Goal: Task Accomplishment & Management: Complete application form

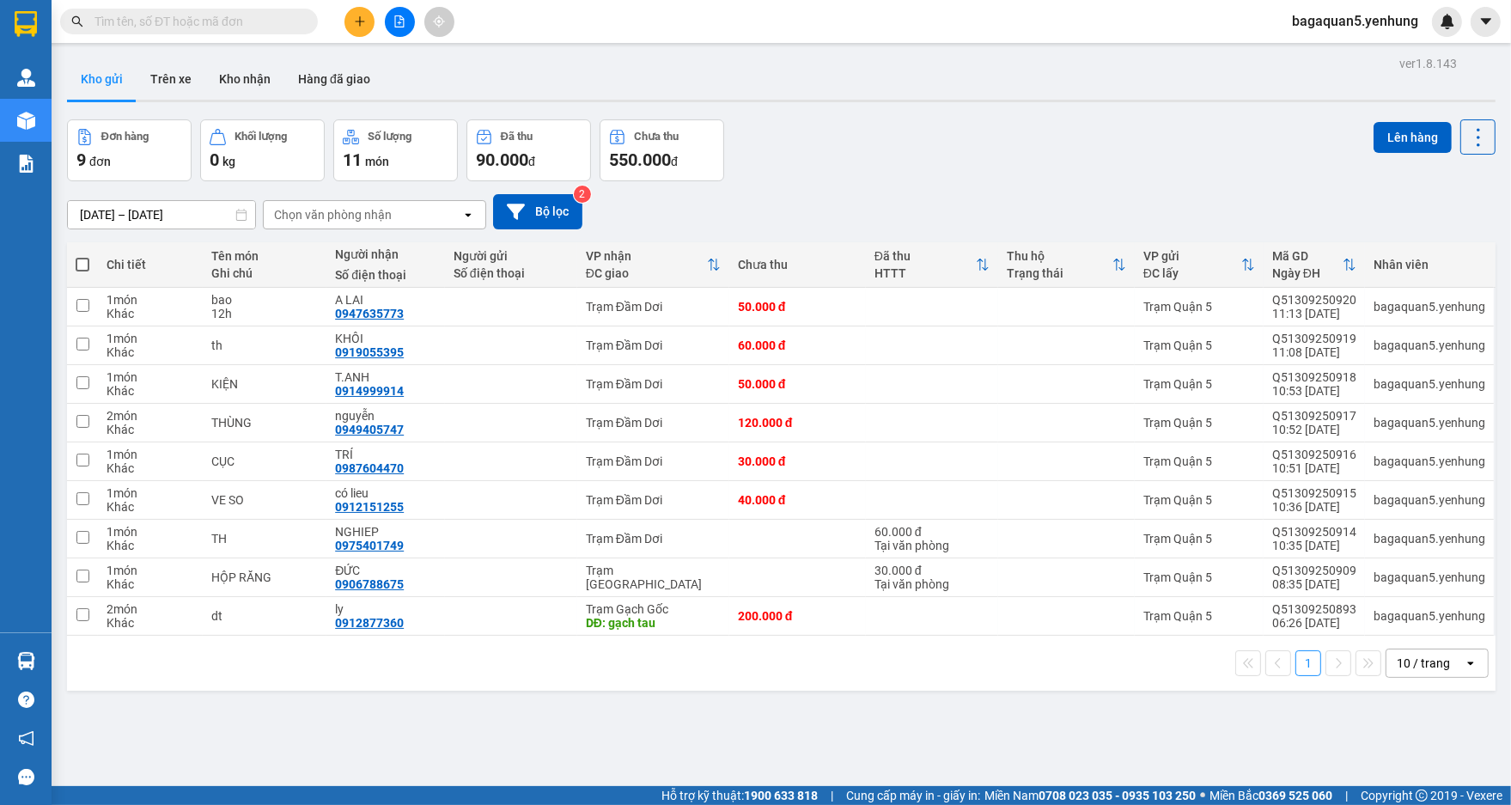
scroll to position [79, 0]
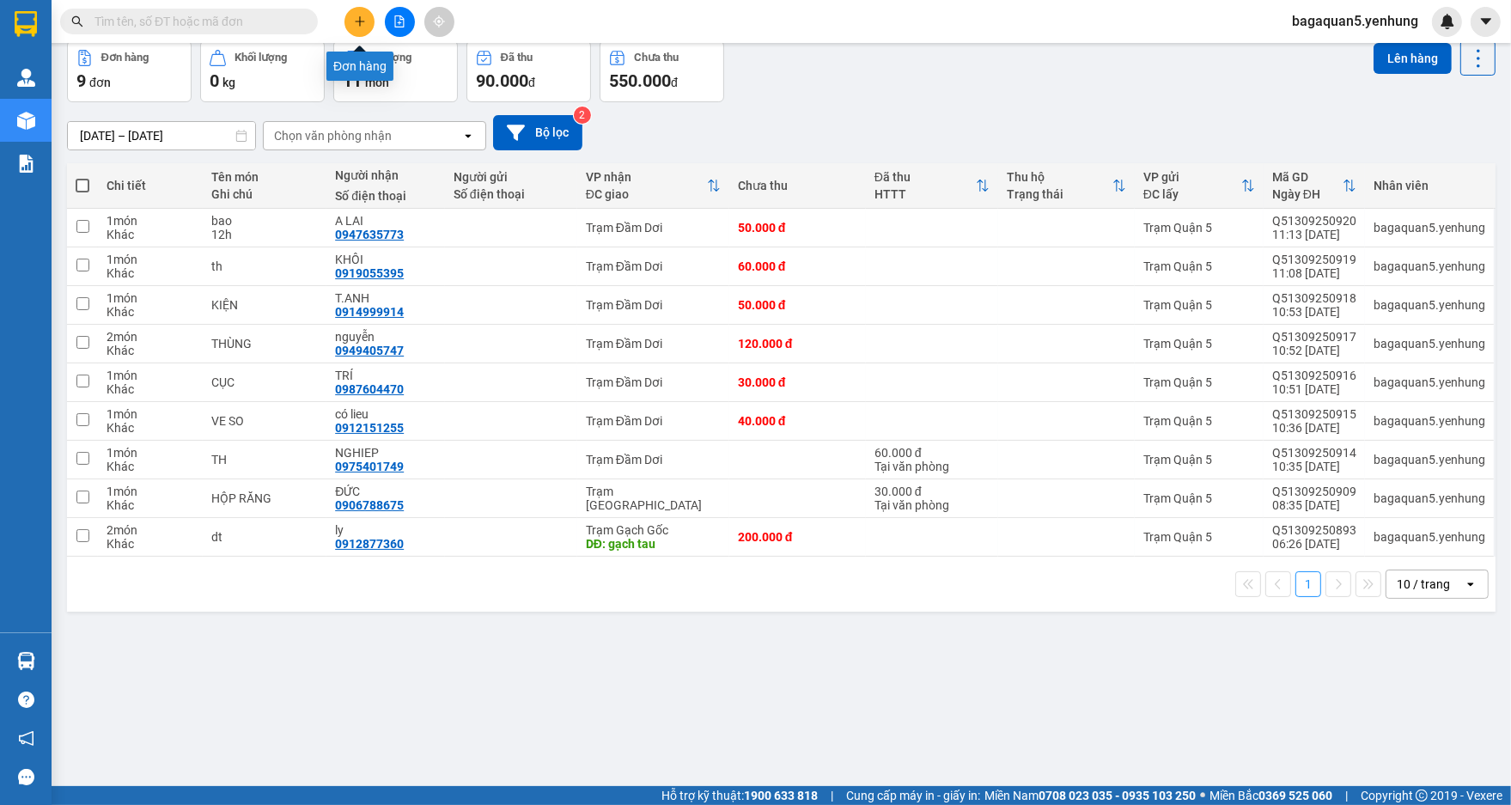
click at [362, 22] on icon "plus" at bounding box center [360, 21] width 12 height 12
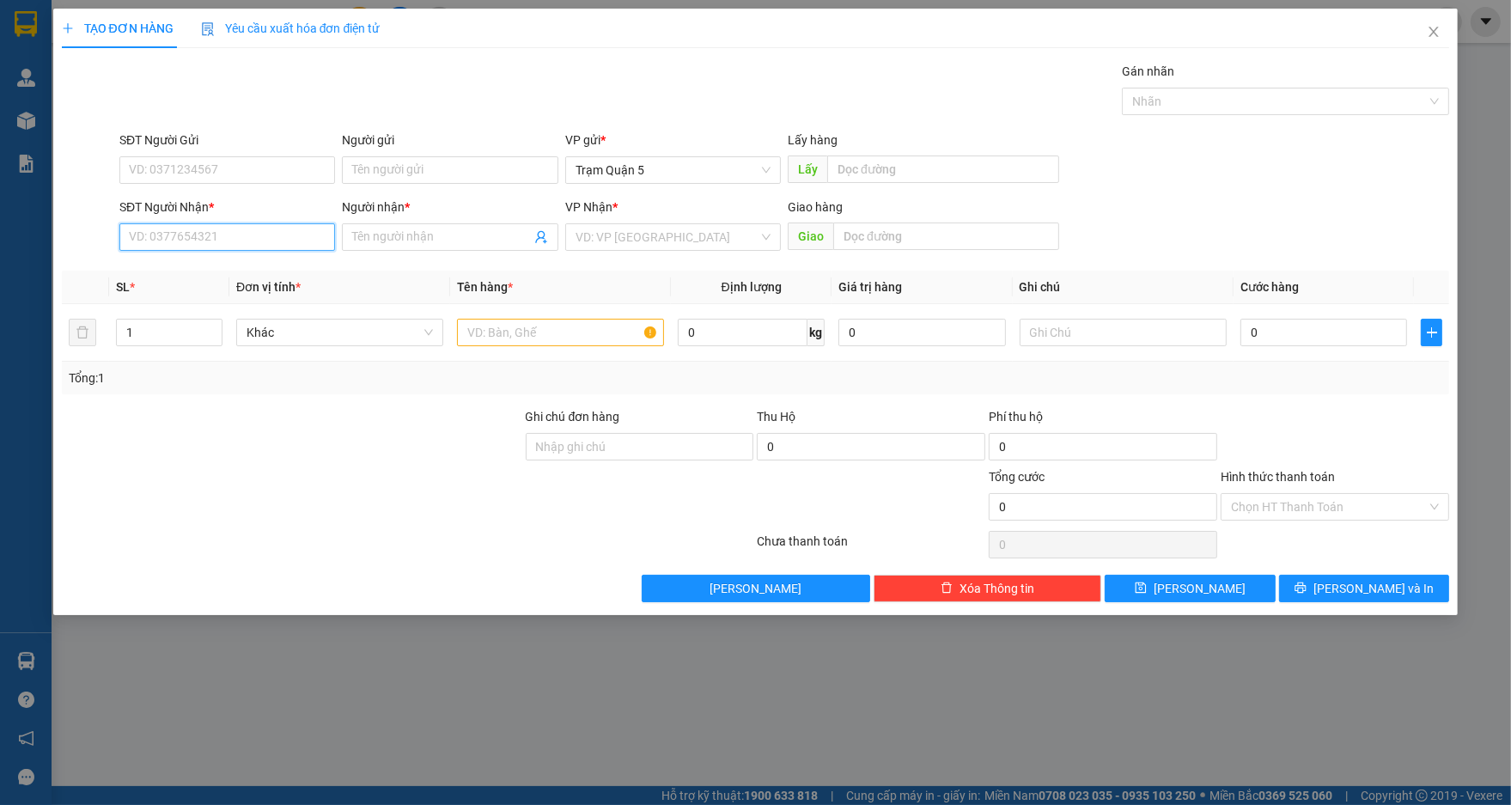
click at [278, 228] on input "SĐT Người Nhận *" at bounding box center [227, 236] width 216 height 27
click at [305, 267] on div "0348196596 - lanh" at bounding box center [227, 271] width 195 height 19
type input "0348196596"
type input "lanh"
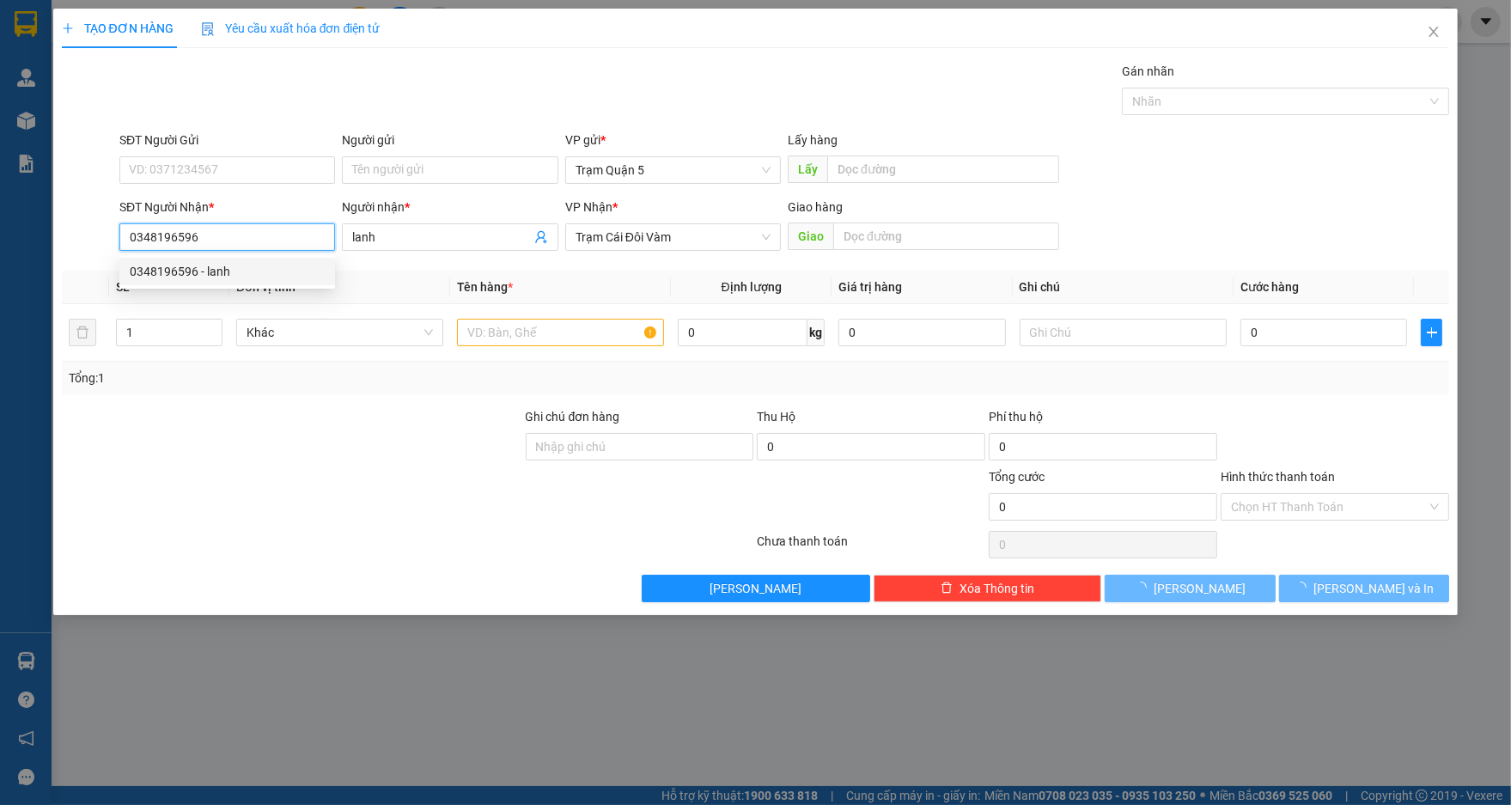
type input "100.000"
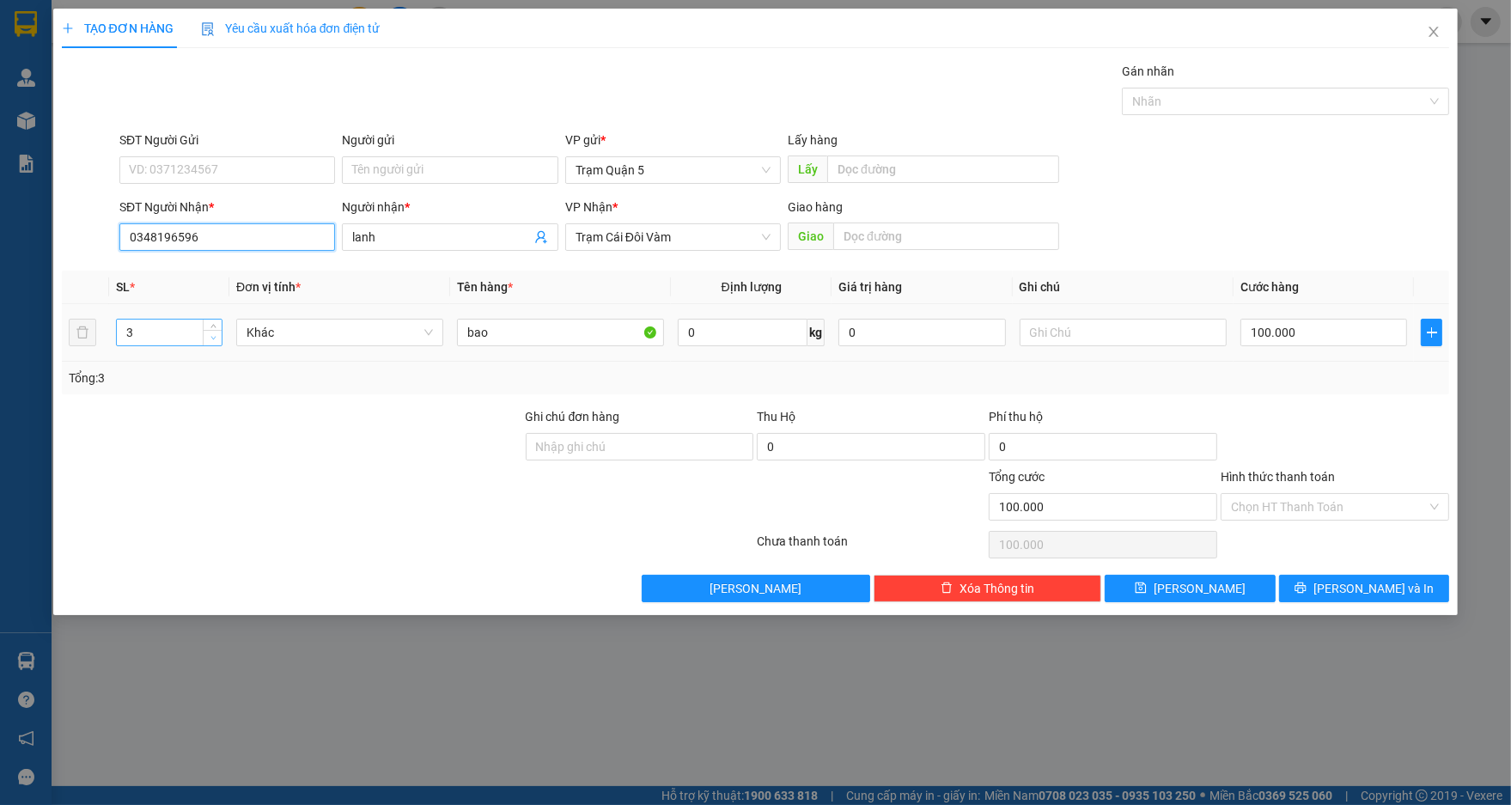
type input "0348196596"
click at [206, 335] on span "Decrease Value" at bounding box center [212, 337] width 19 height 15
type input "1"
click at [206, 335] on span "Decrease Value" at bounding box center [212, 337] width 19 height 15
click at [1299, 335] on input "100.000" at bounding box center [1323, 332] width 167 height 27
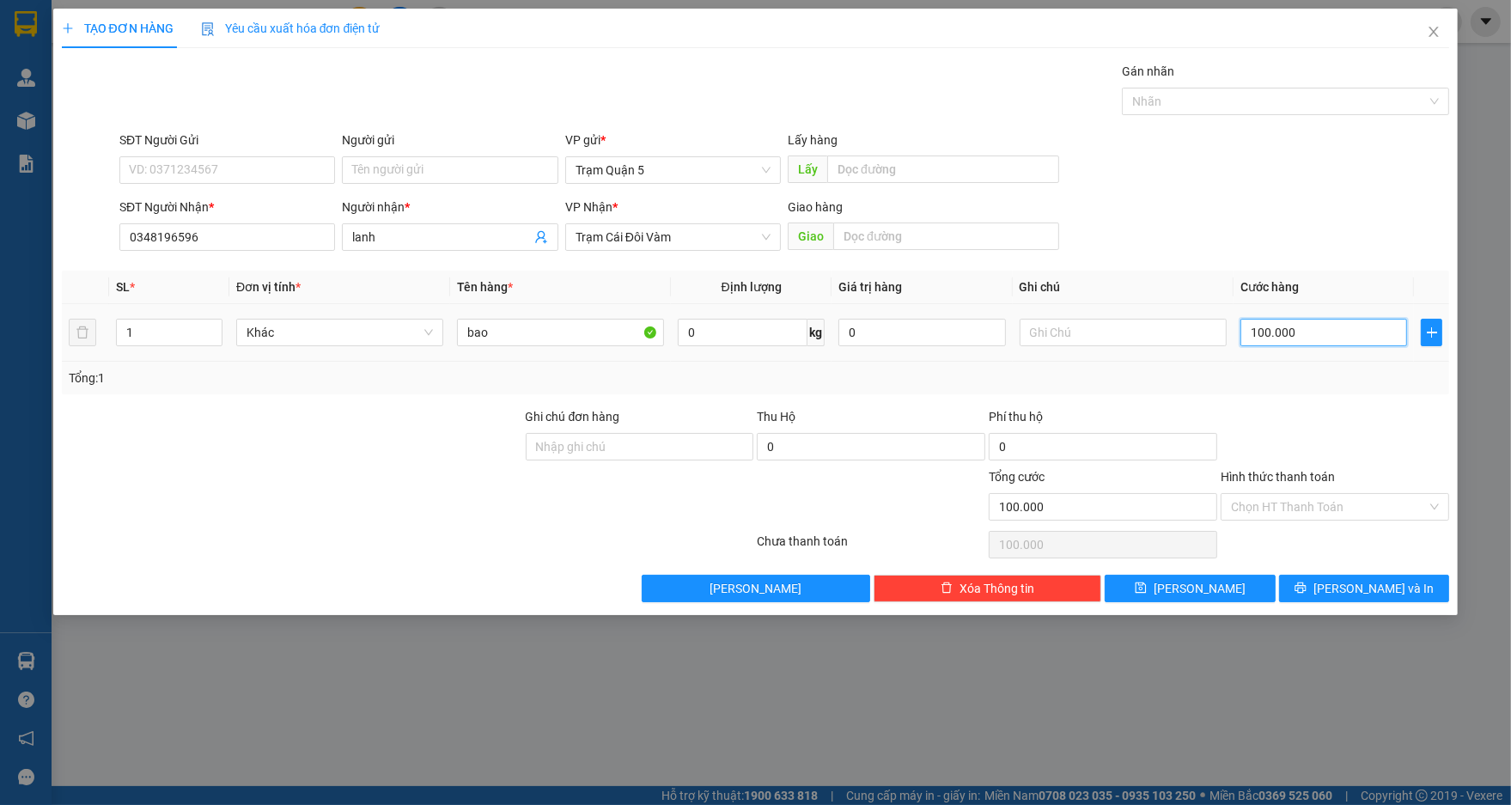
type input "0"
click at [214, 328] on icon "up" at bounding box center [213, 329] width 6 height 6
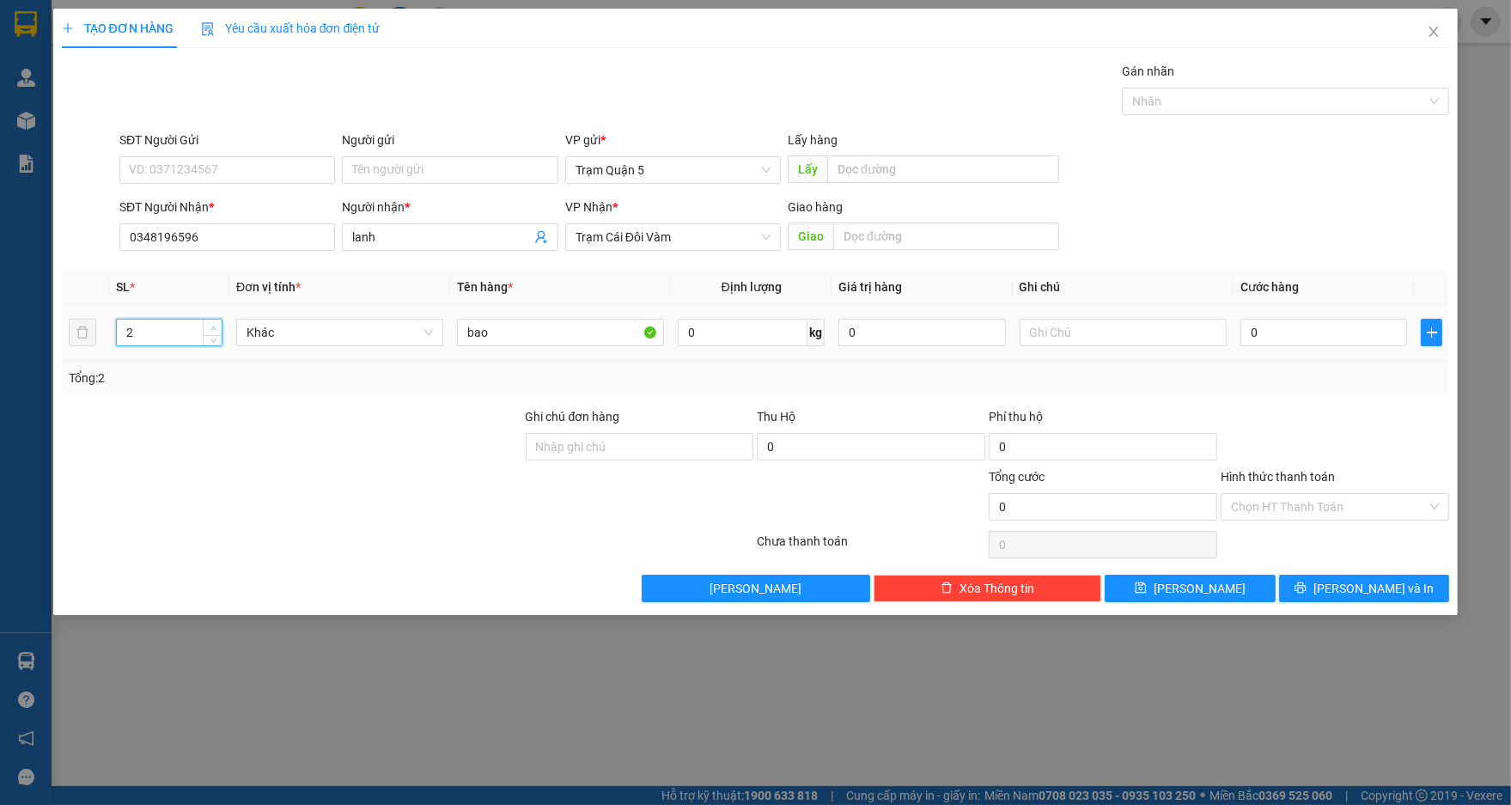
type input "3"
click at [214, 328] on icon "up" at bounding box center [213, 329] width 6 height 6
click at [248, 362] on div "Tổng: 3" at bounding box center [756, 378] width 1388 height 33
click at [1313, 343] on input "0" at bounding box center [1323, 332] width 167 height 27
type input "1"
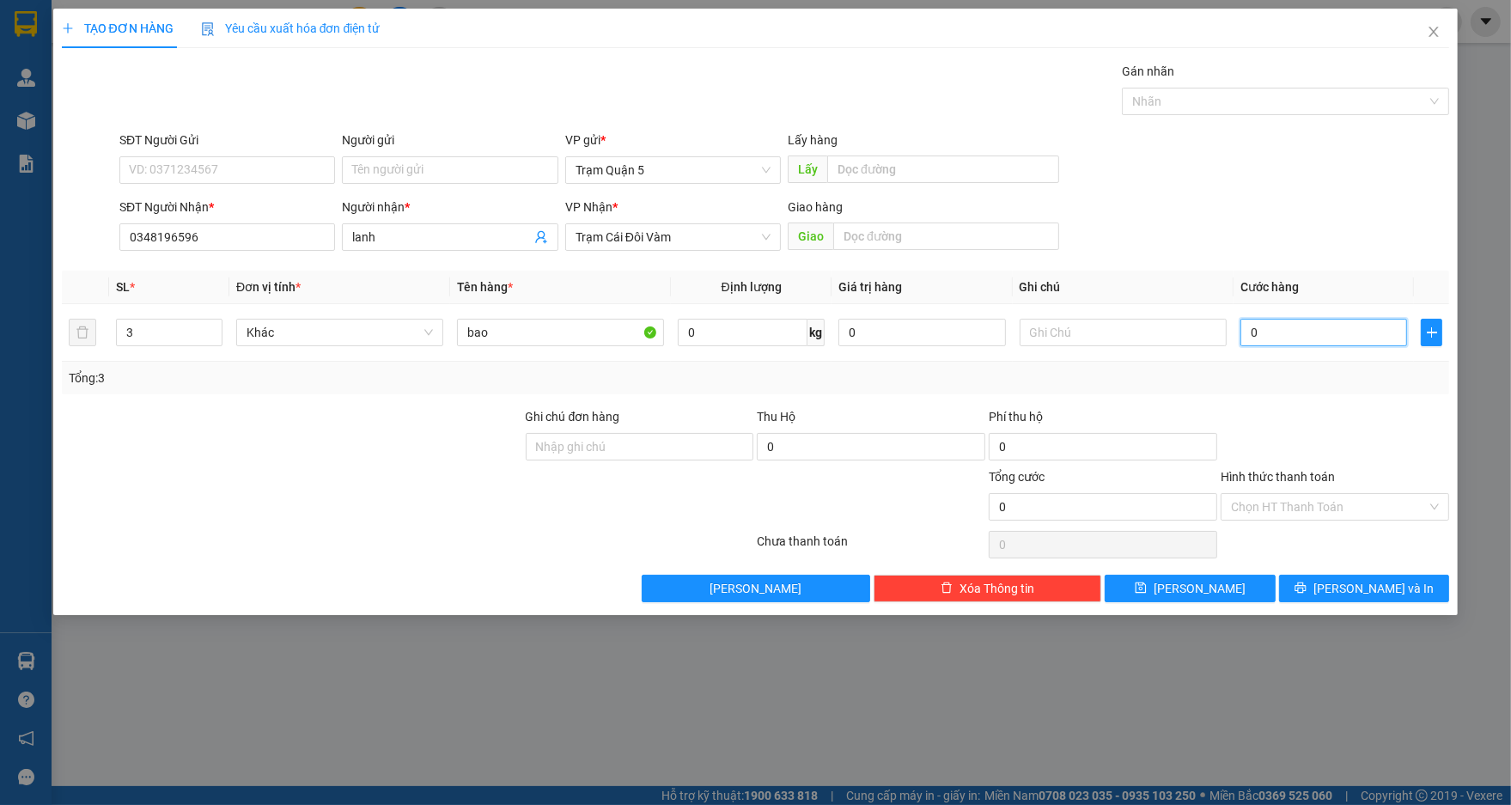
type input "1"
type input "15"
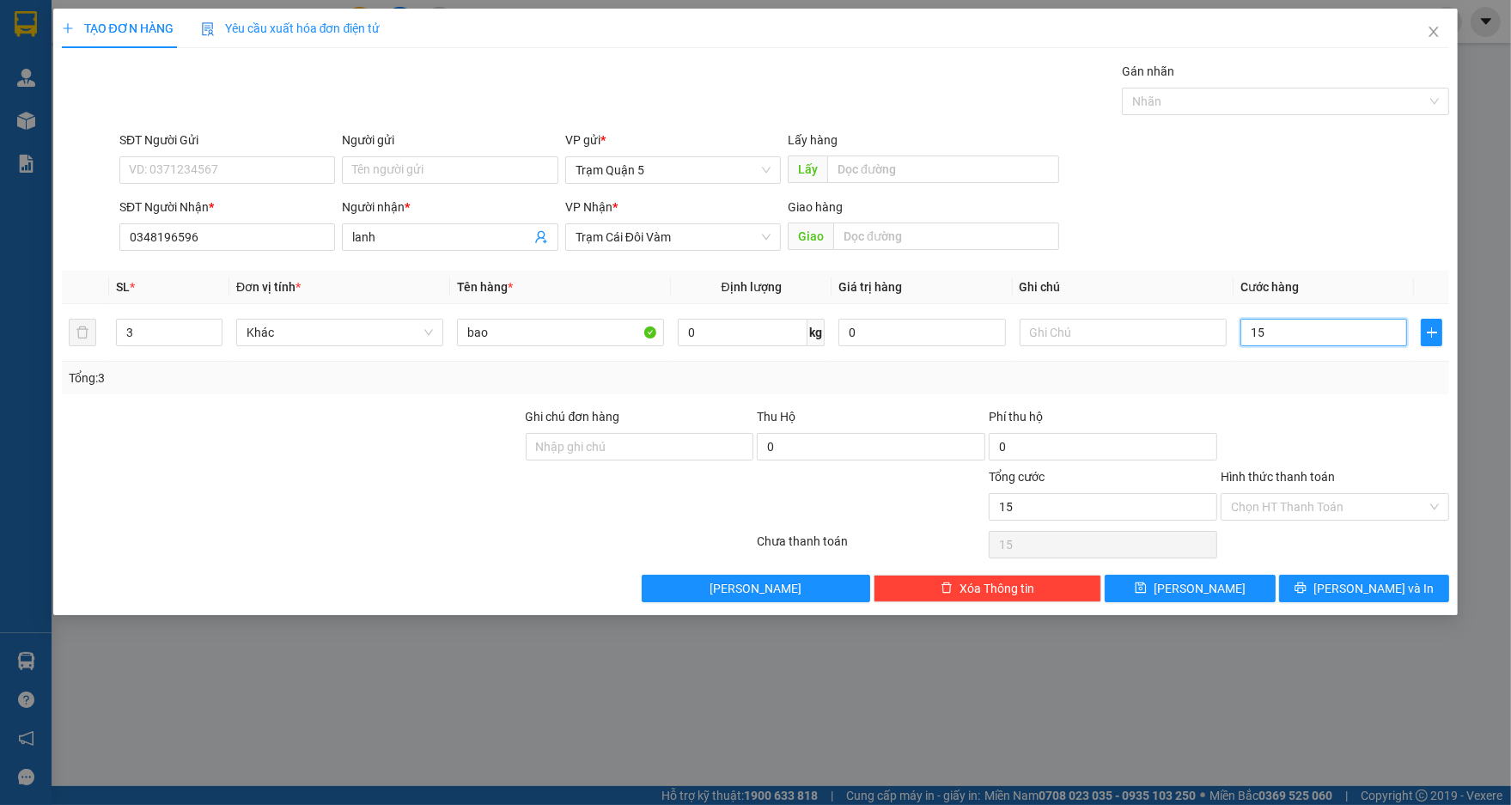
type input "150"
type input "150.000"
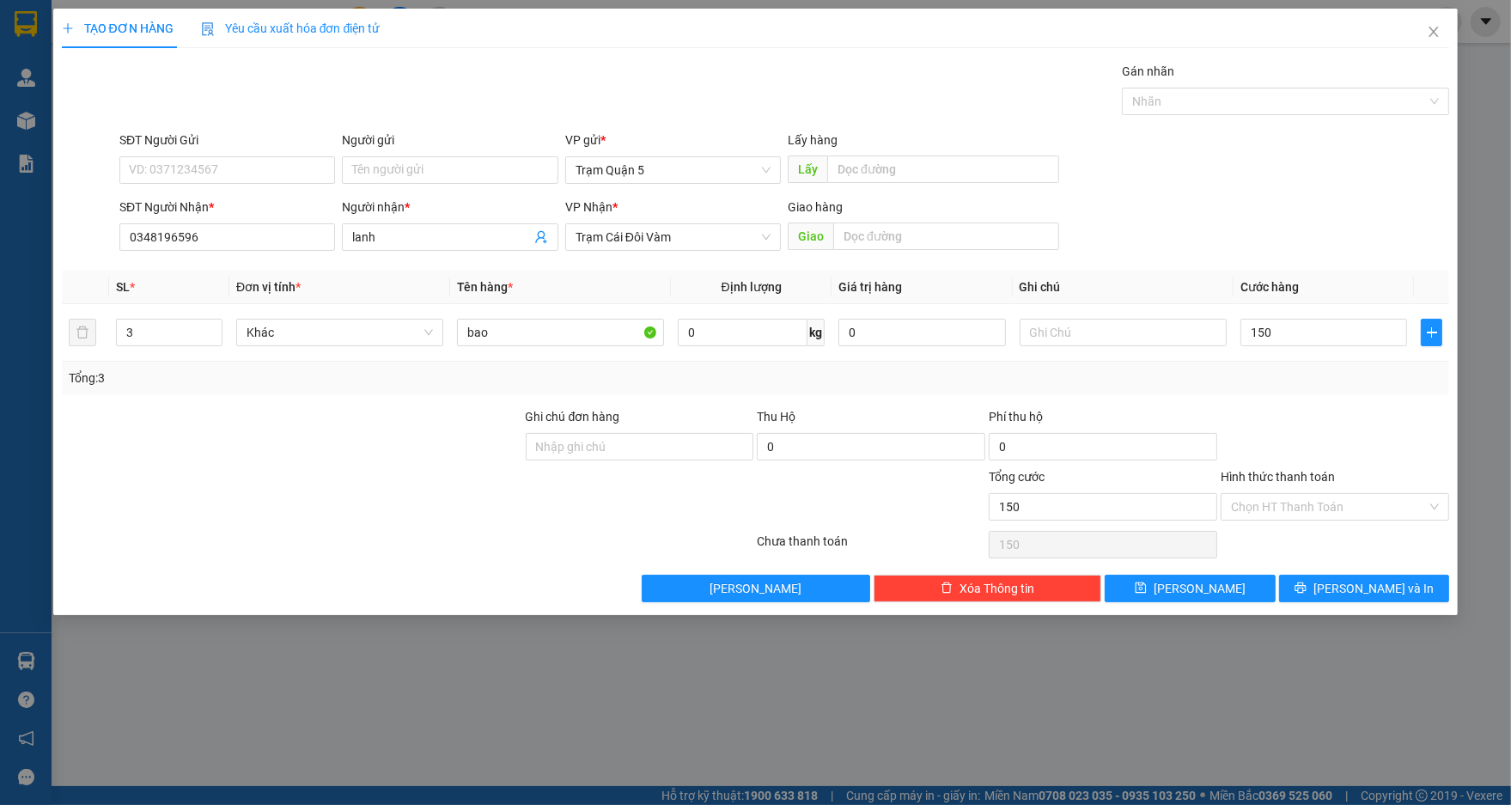
type input "150.000"
click at [1437, 400] on div "Transit Pickup Surcharge Ids Transit Deliver Surcharge Ids Transit Deliver Surc…" at bounding box center [756, 332] width 1388 height 540
click at [1409, 513] on input "Hình thức thanh toán" at bounding box center [1329, 507] width 196 height 26
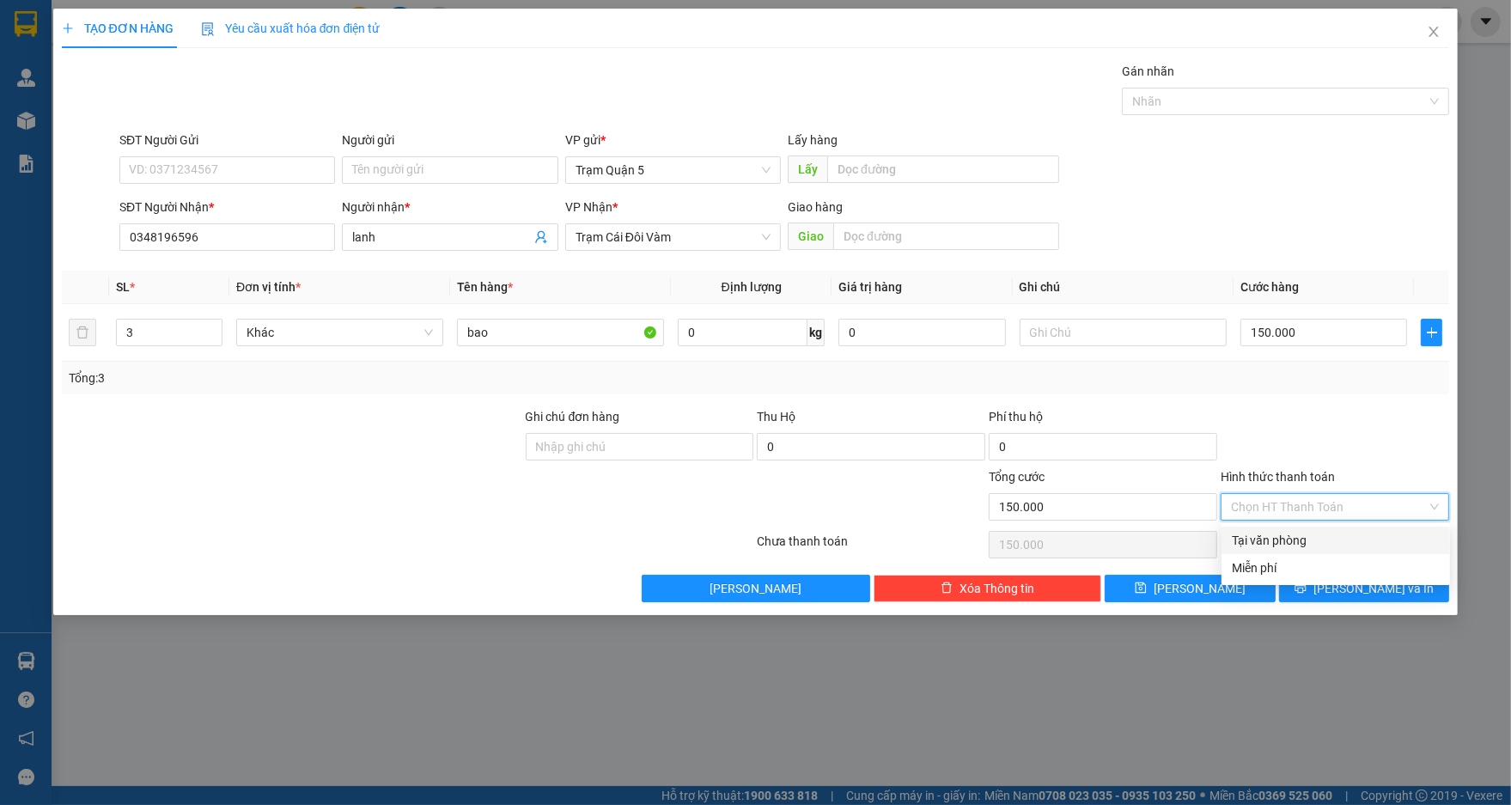
click at [1381, 529] on div "Tại văn phòng" at bounding box center [1336, 540] width 228 height 27
type input "0"
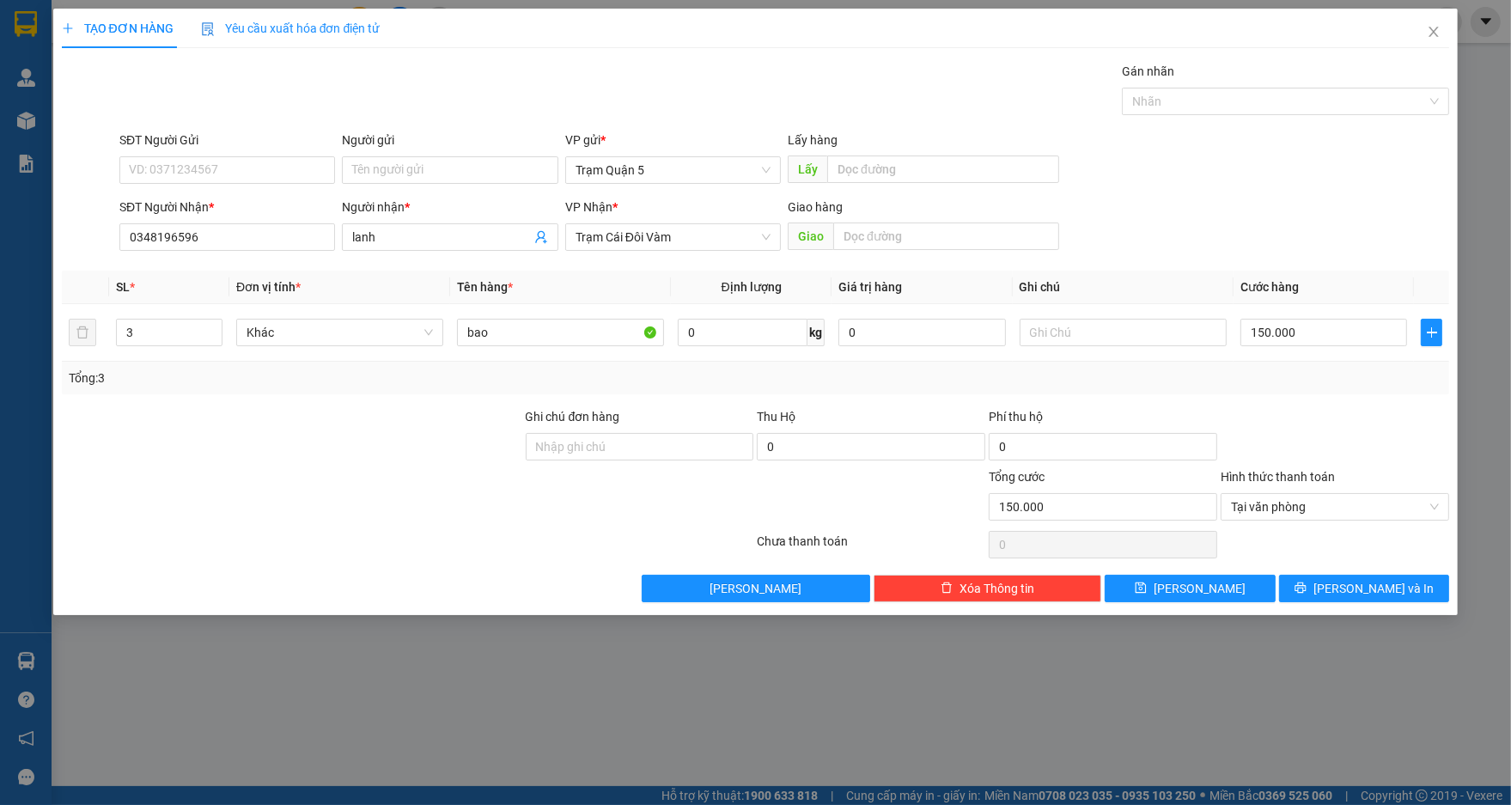
click at [1344, 420] on div at bounding box center [1335, 437] width 232 height 60
click at [1386, 581] on span "[PERSON_NAME] và In" at bounding box center [1373, 588] width 120 height 19
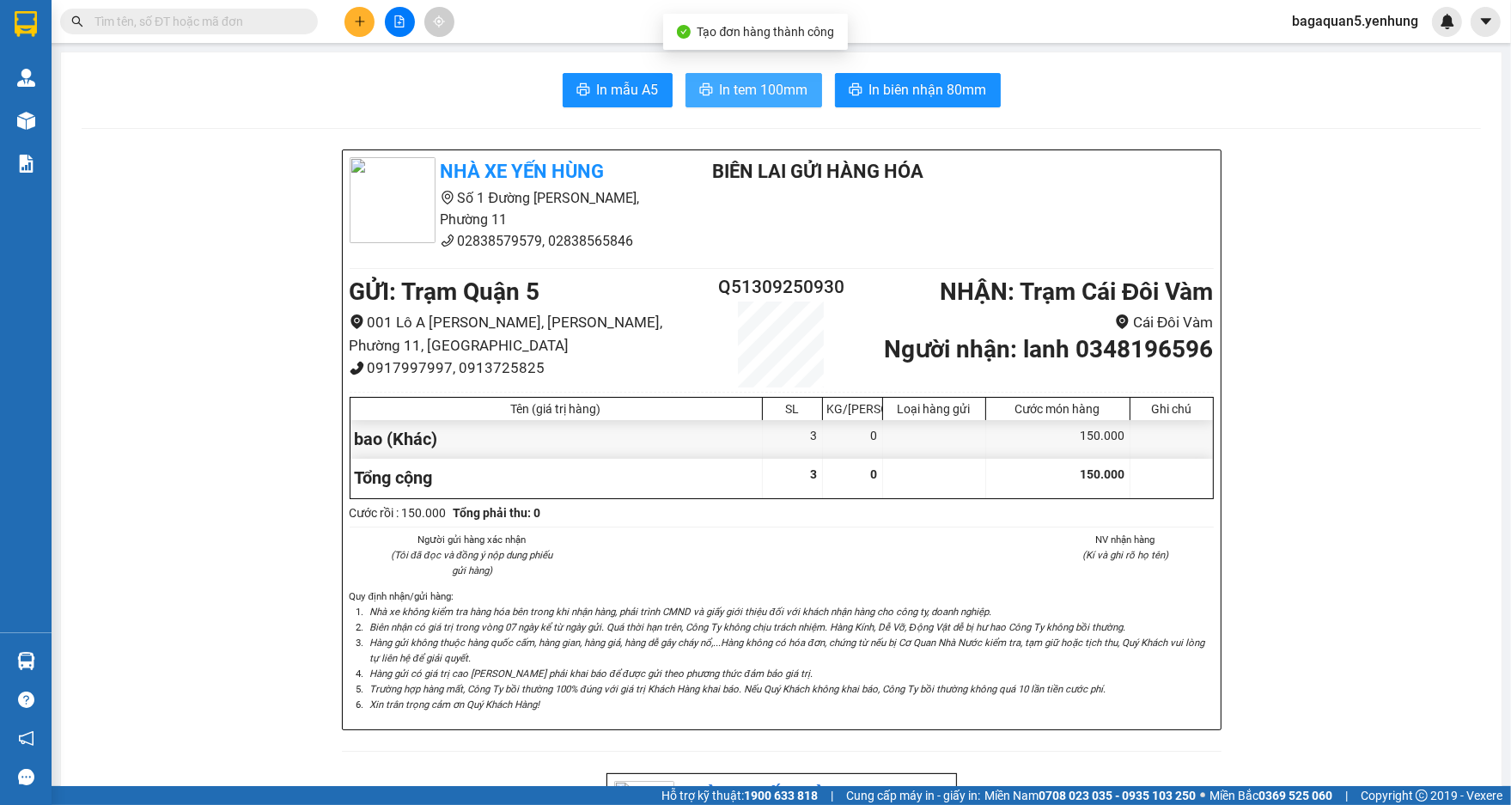
click at [769, 83] on span "In tem 100mm" at bounding box center [764, 89] width 88 height 21
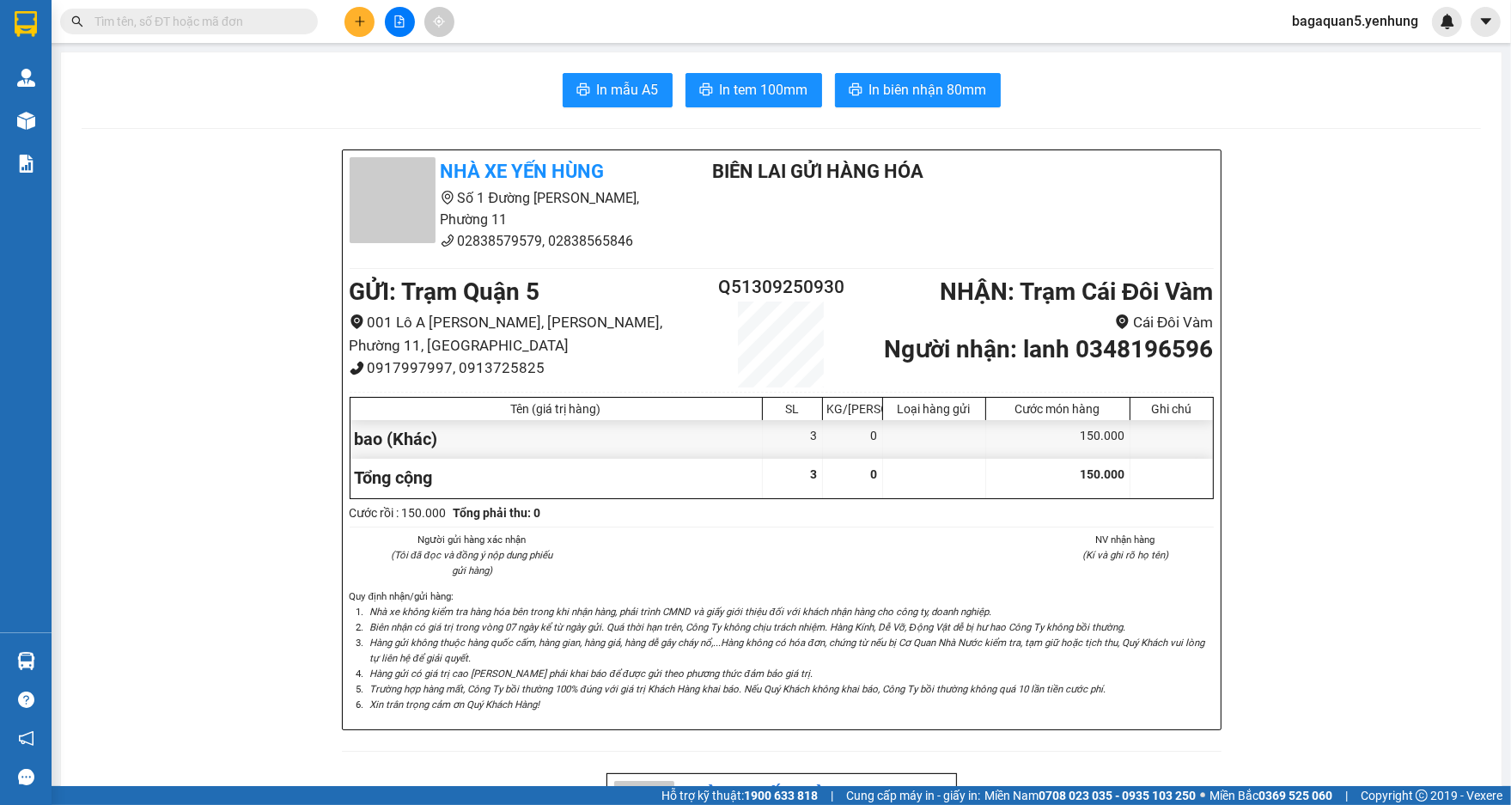
click at [757, 79] on span "In tem 100mm" at bounding box center [764, 89] width 88 height 21
click at [362, 16] on icon "plus" at bounding box center [360, 21] width 12 height 12
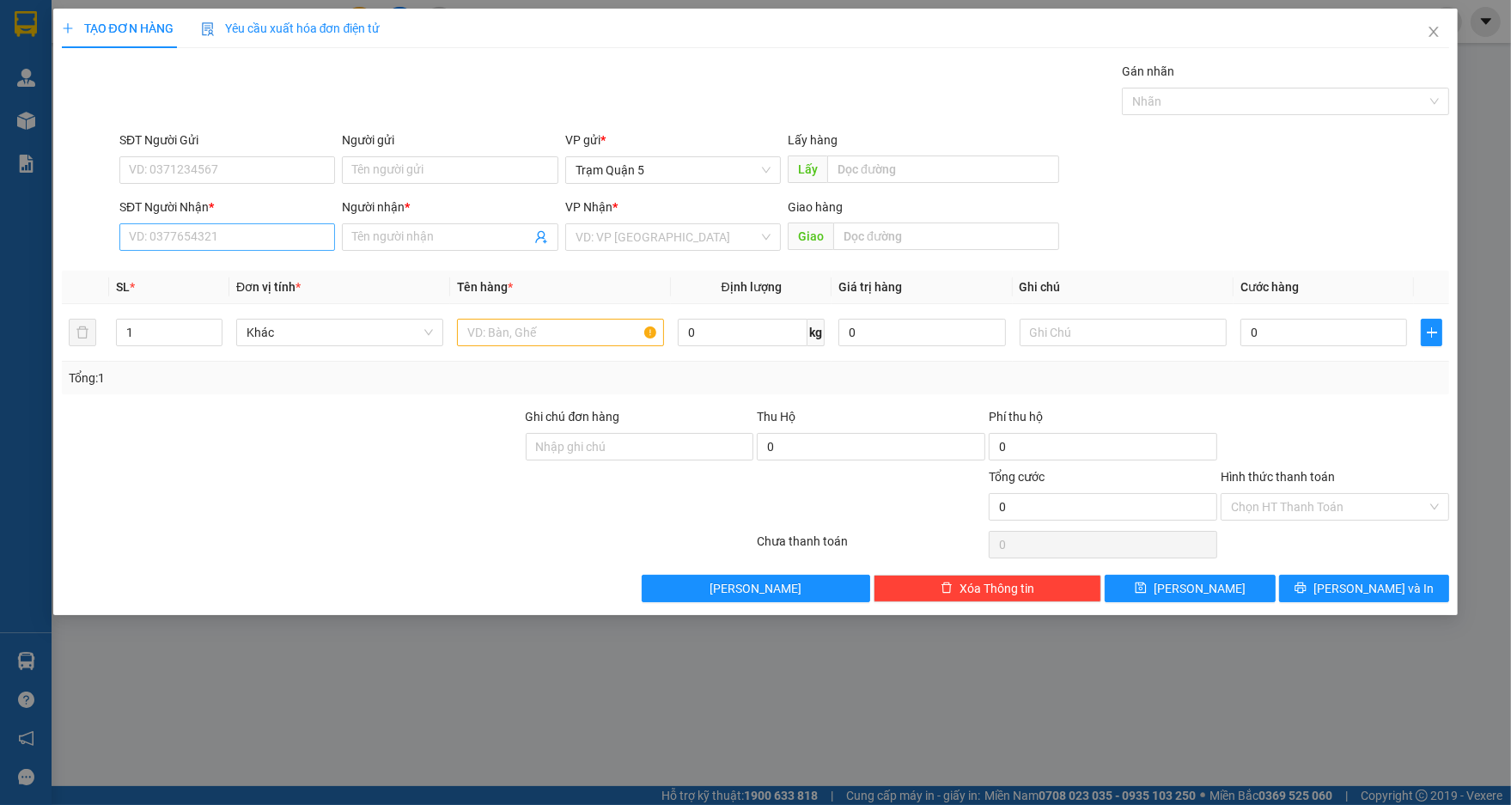
click at [311, 222] on div "SĐT Người Nhận *" at bounding box center [227, 211] width 216 height 26
click at [311, 231] on input "SĐT Người Nhận *" at bounding box center [227, 236] width 216 height 27
type input "0836117769"
click at [277, 263] on div "0836117769 - TÙNG" at bounding box center [227, 271] width 195 height 19
type input "TÙNG"
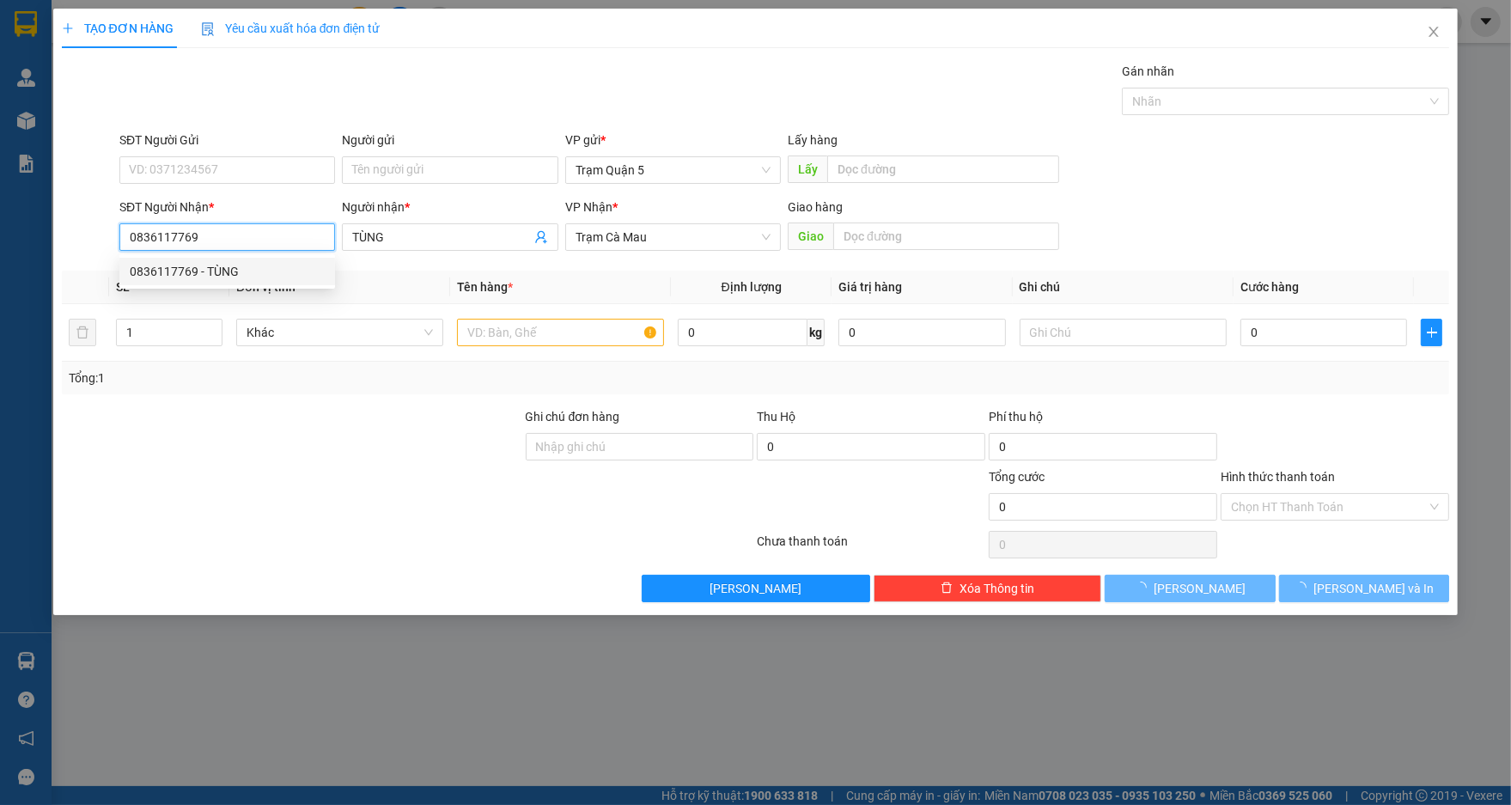
type input "80.000"
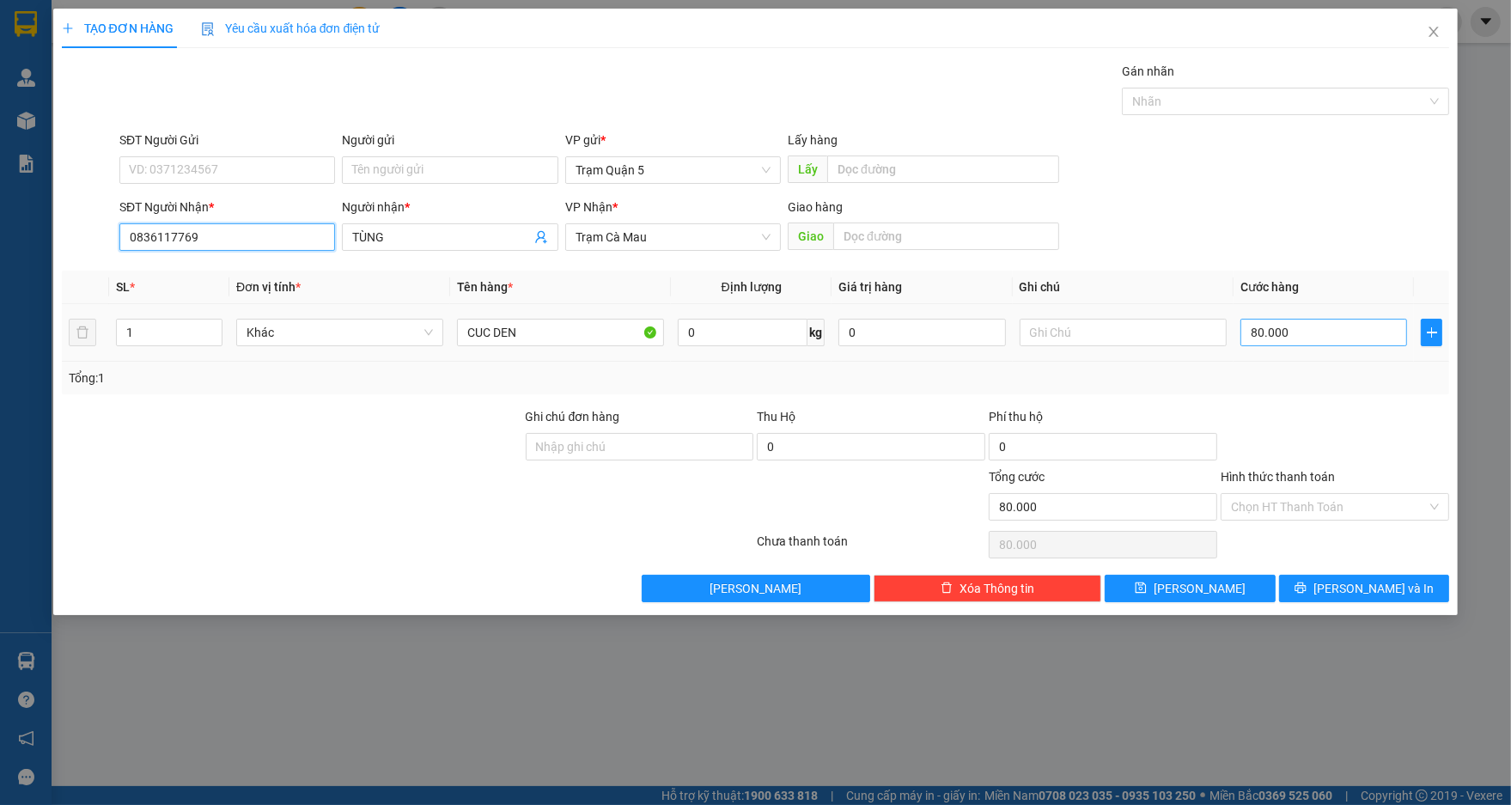
type input "0836117769"
click at [1295, 322] on input "80.000" at bounding box center [1323, 332] width 167 height 27
type input "6"
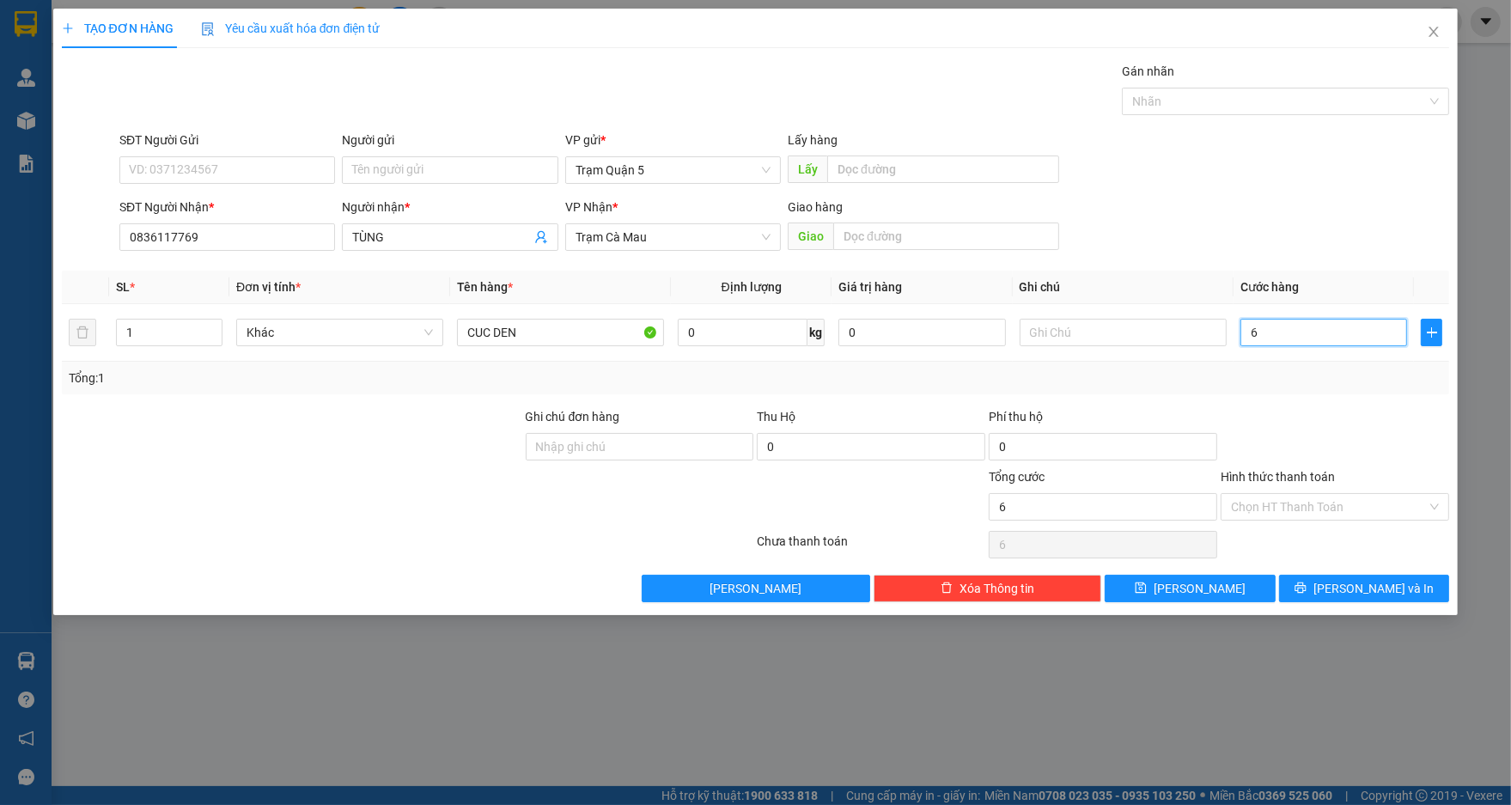
type input "60"
type input "60.000"
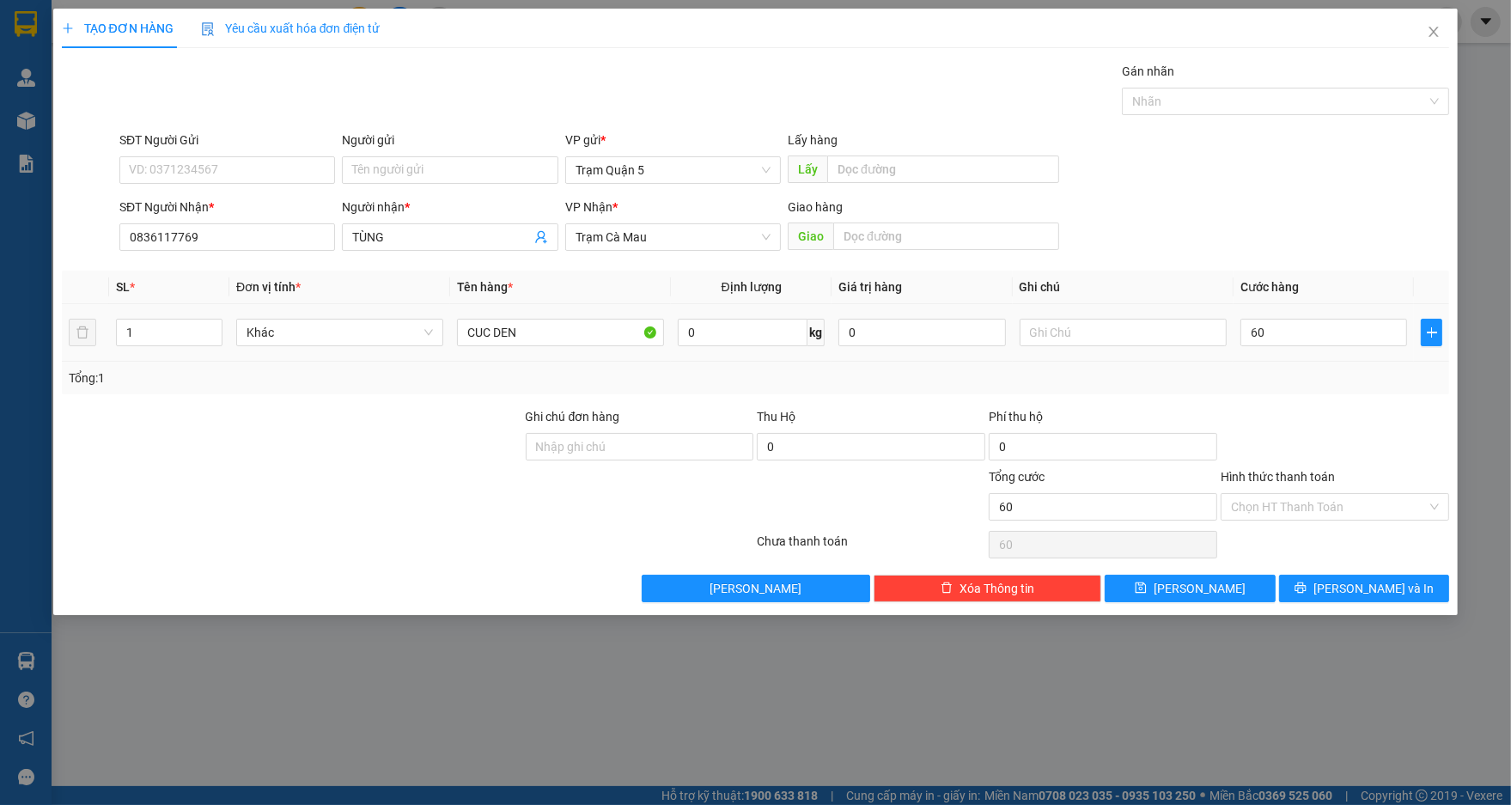
type input "60.000"
click at [1317, 364] on div "Tổng: 1" at bounding box center [756, 378] width 1388 height 33
click at [1411, 503] on input "Hình thức thanh toán" at bounding box center [1329, 507] width 196 height 26
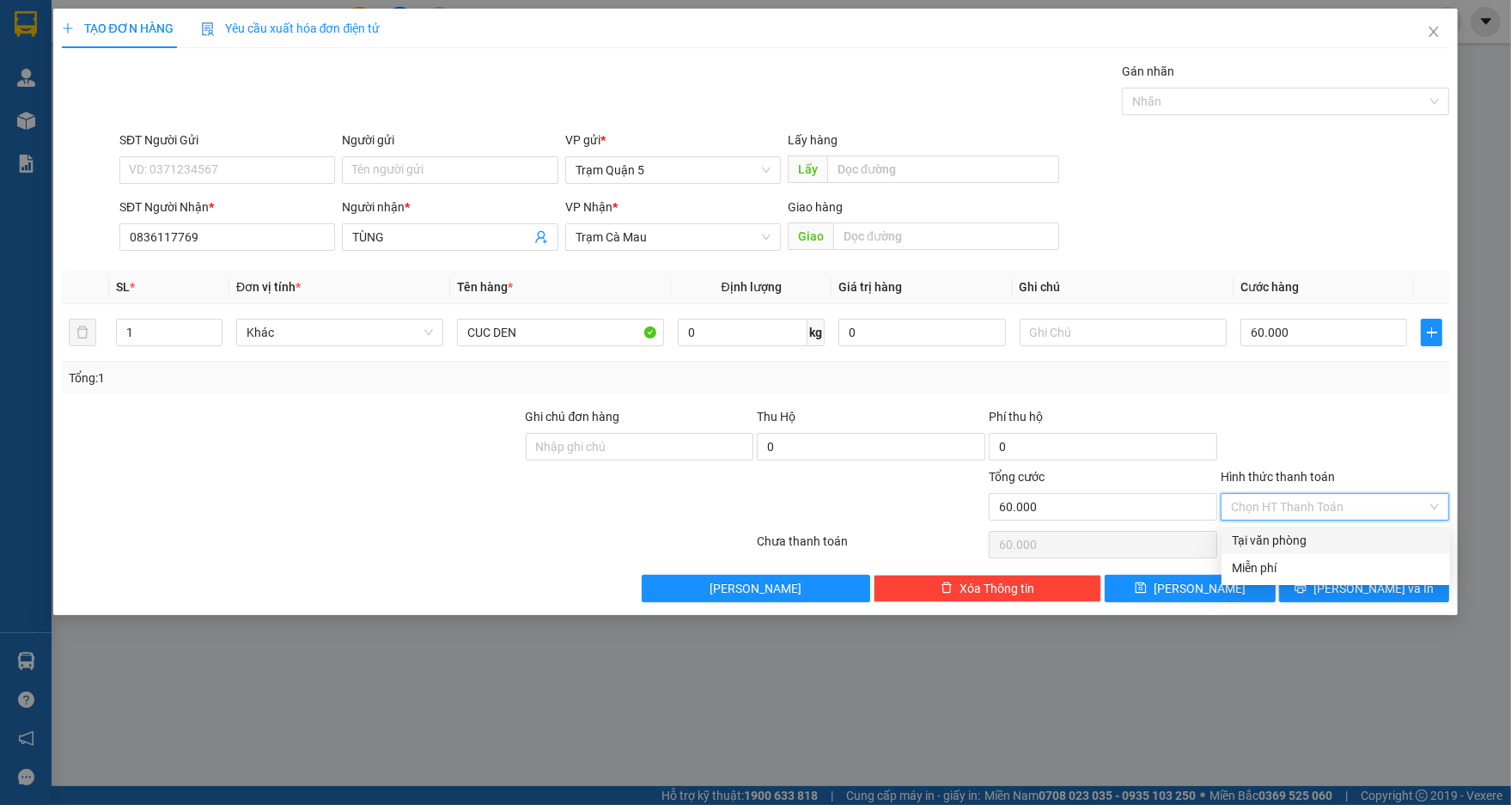
click at [1386, 527] on div "Tại văn phòng" at bounding box center [1336, 540] width 228 height 27
type input "0"
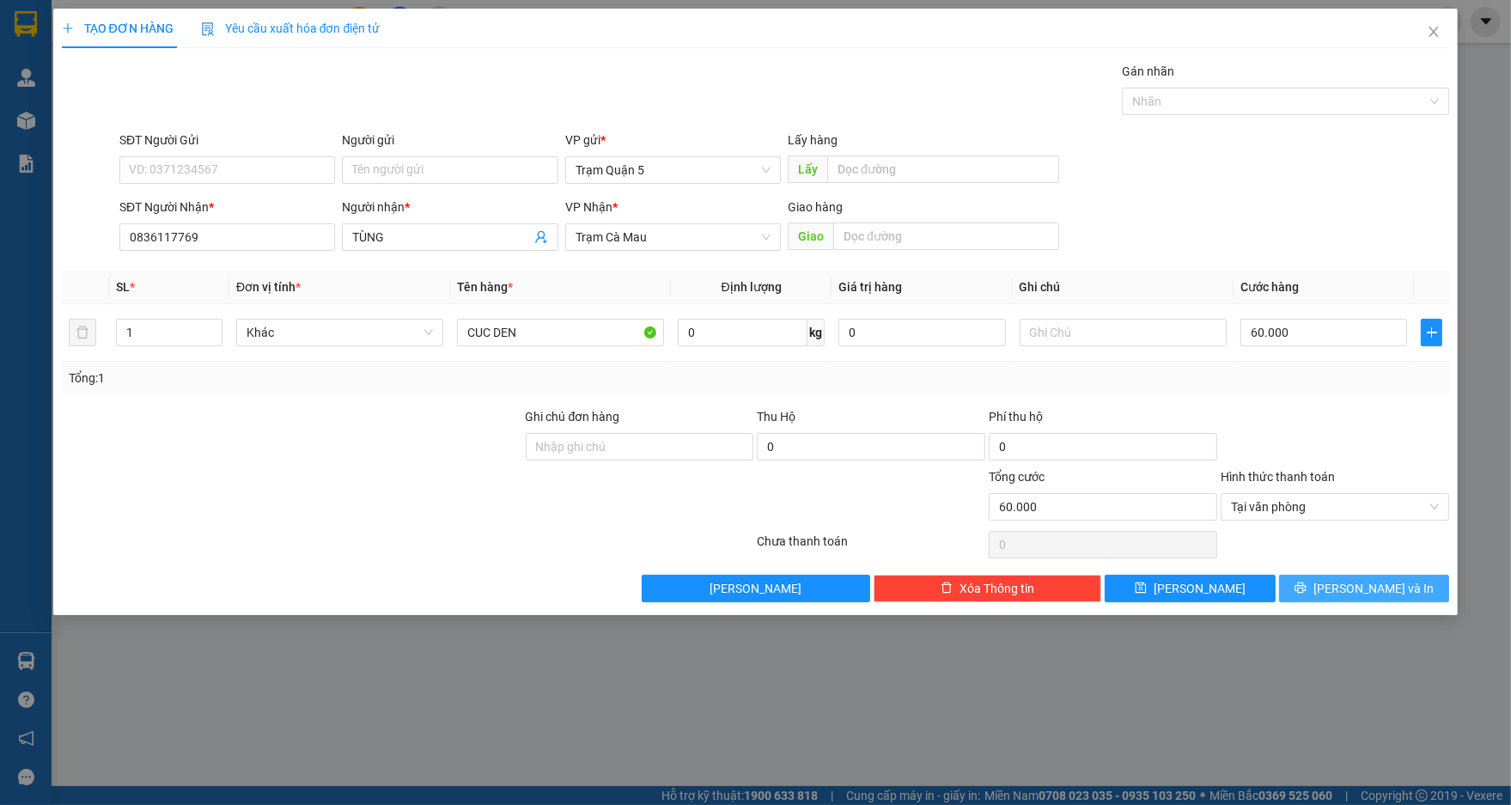
click at [1394, 582] on span "[PERSON_NAME] và In" at bounding box center [1373, 588] width 120 height 19
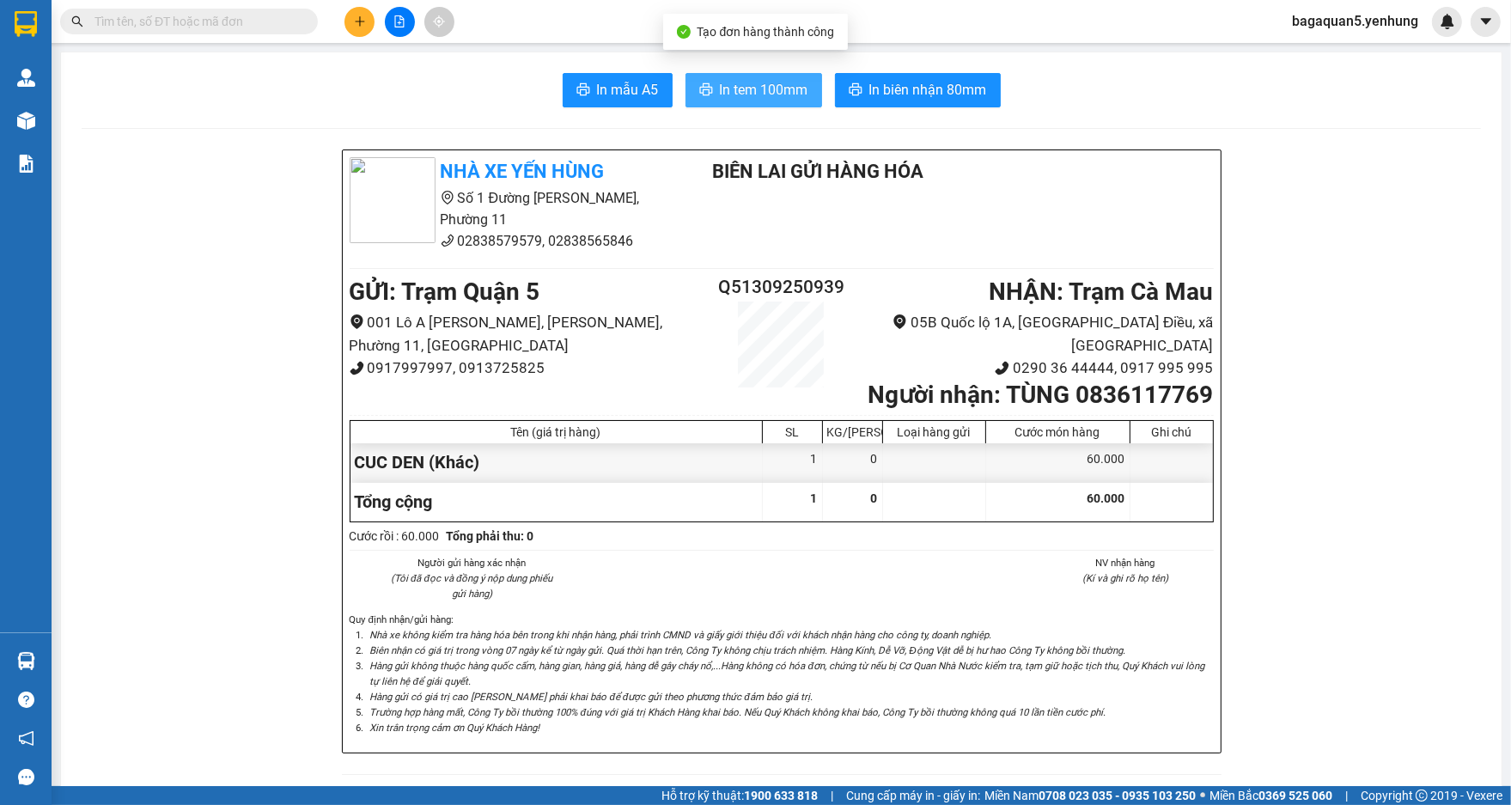
click at [762, 89] on span "In tem 100mm" at bounding box center [764, 89] width 88 height 21
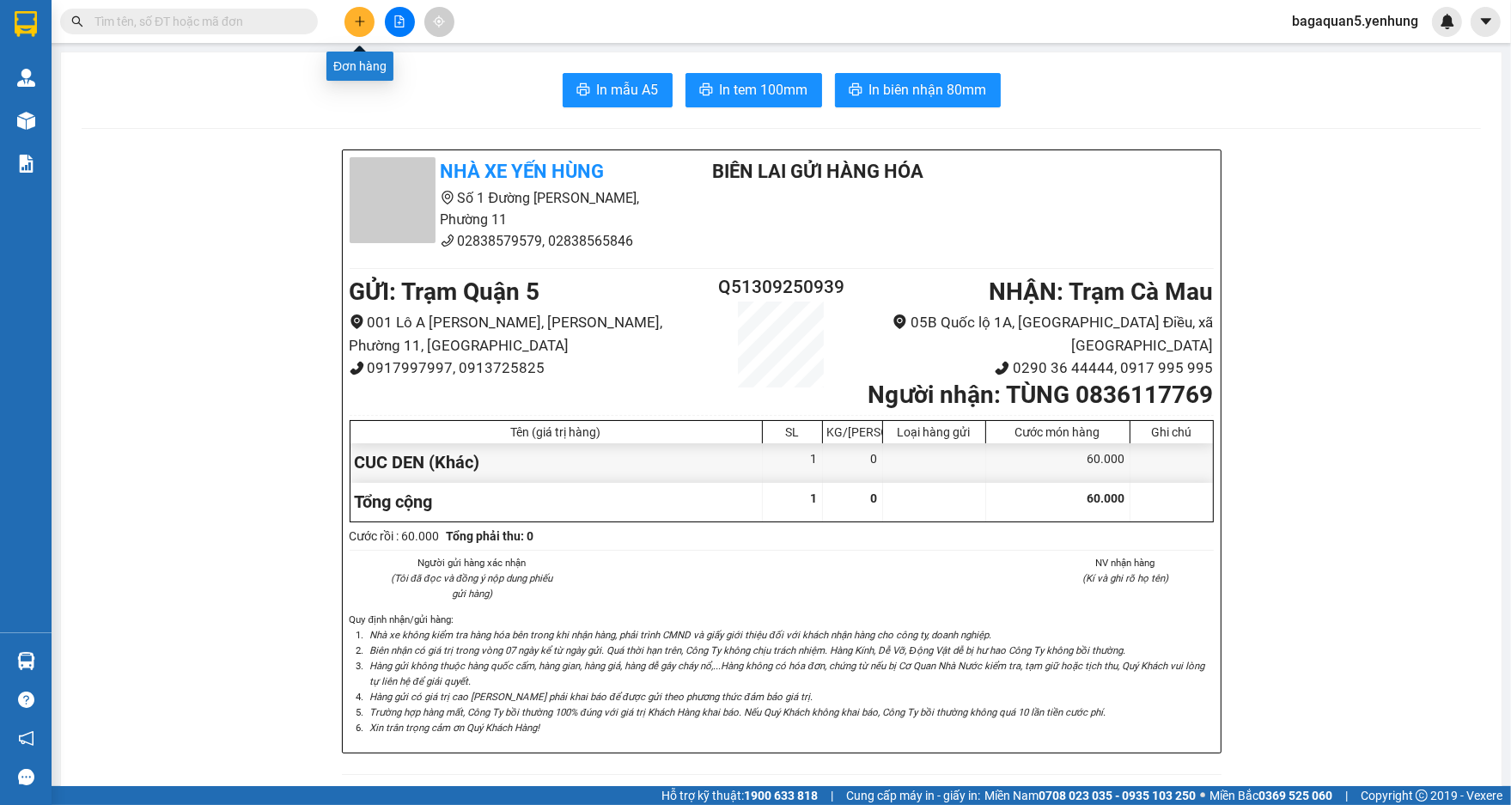
click at [360, 23] on icon "plus" at bounding box center [359, 20] width 1 height 9
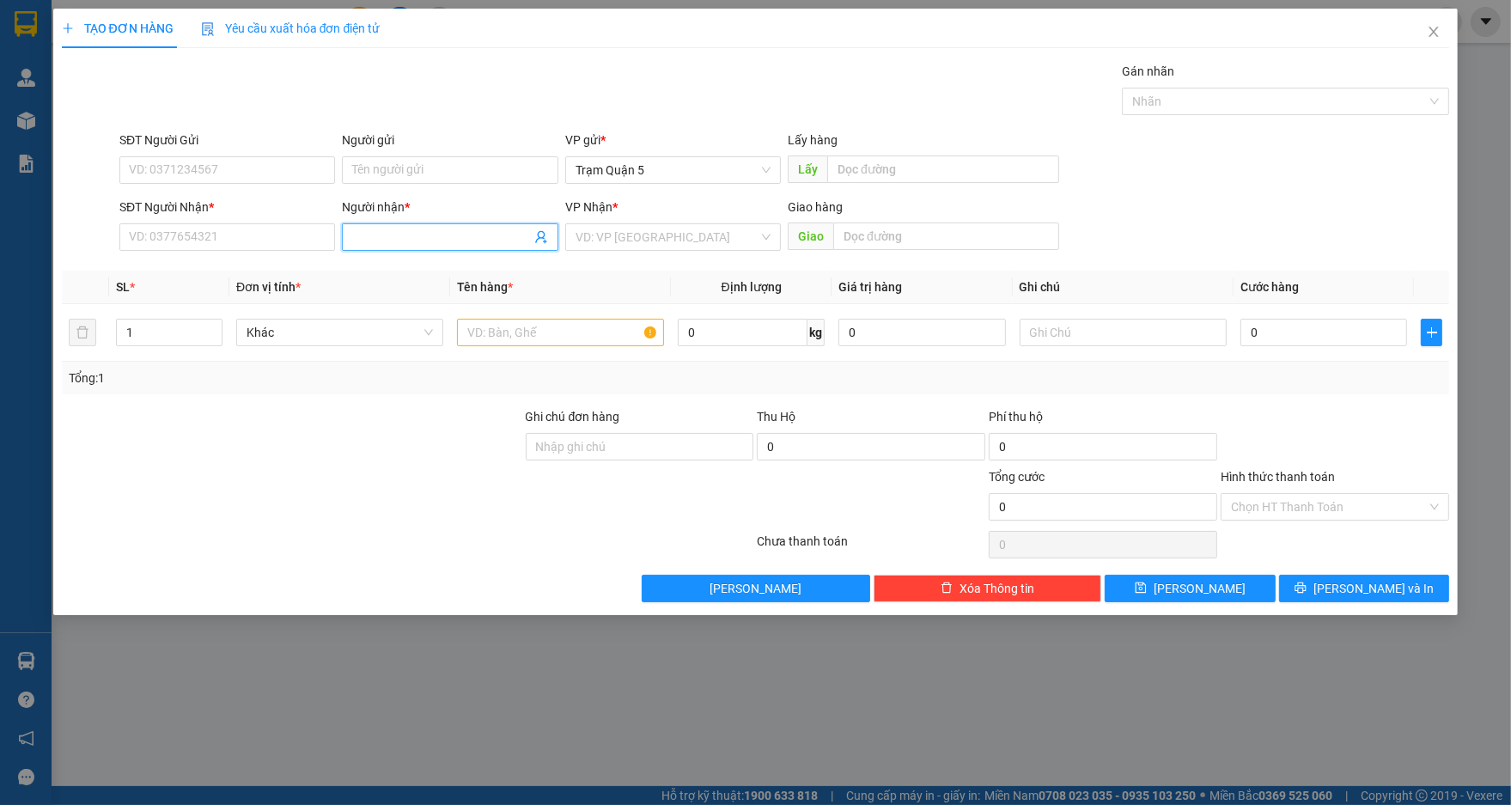
drag, startPoint x: 432, startPoint y: 230, endPoint x: 423, endPoint y: 224, distance: 11.2
click at [430, 228] on input "Người nhận *" at bounding box center [441, 237] width 178 height 19
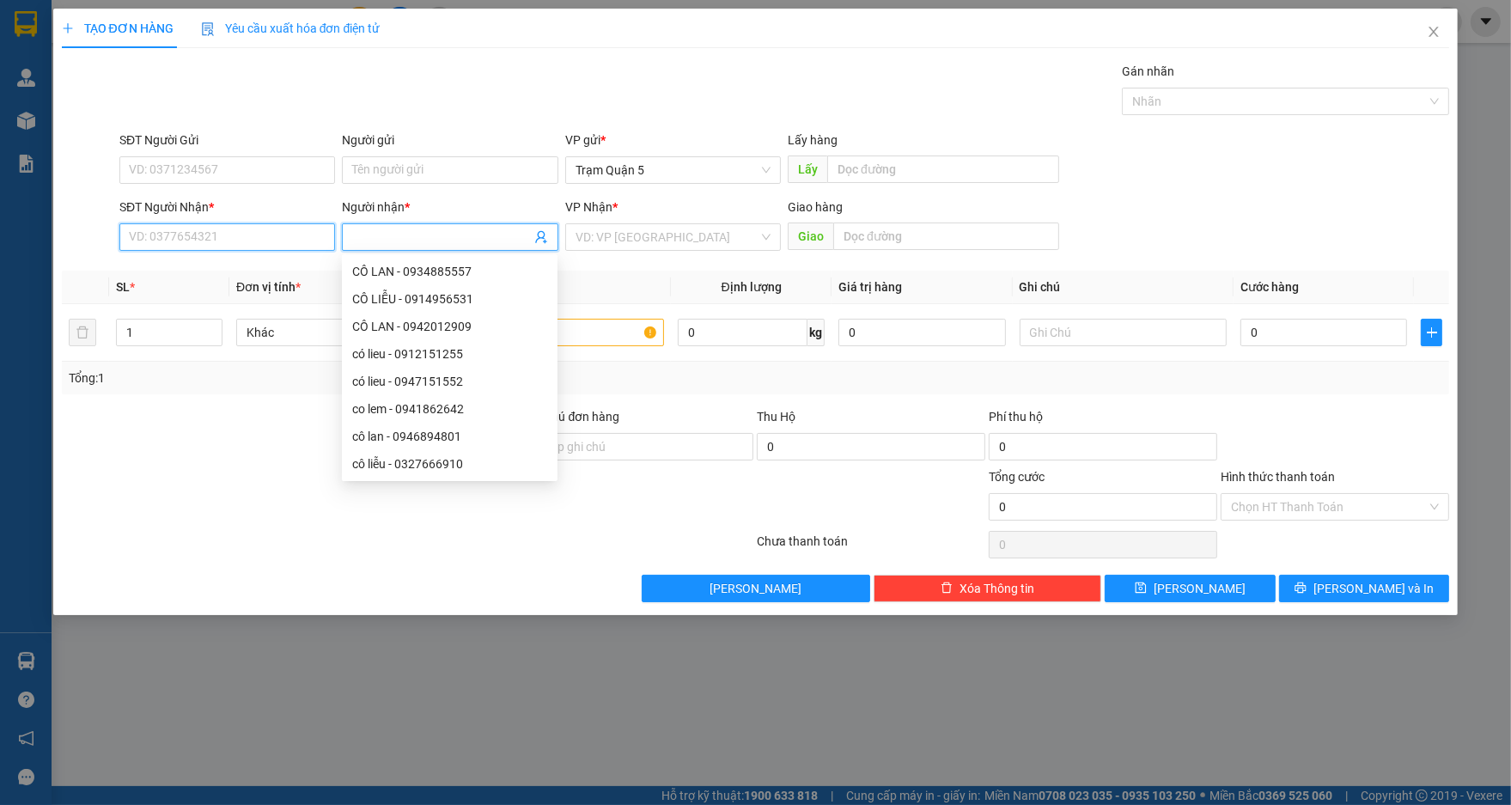
click at [207, 235] on input "SĐT Người Nhận *" at bounding box center [227, 236] width 216 height 27
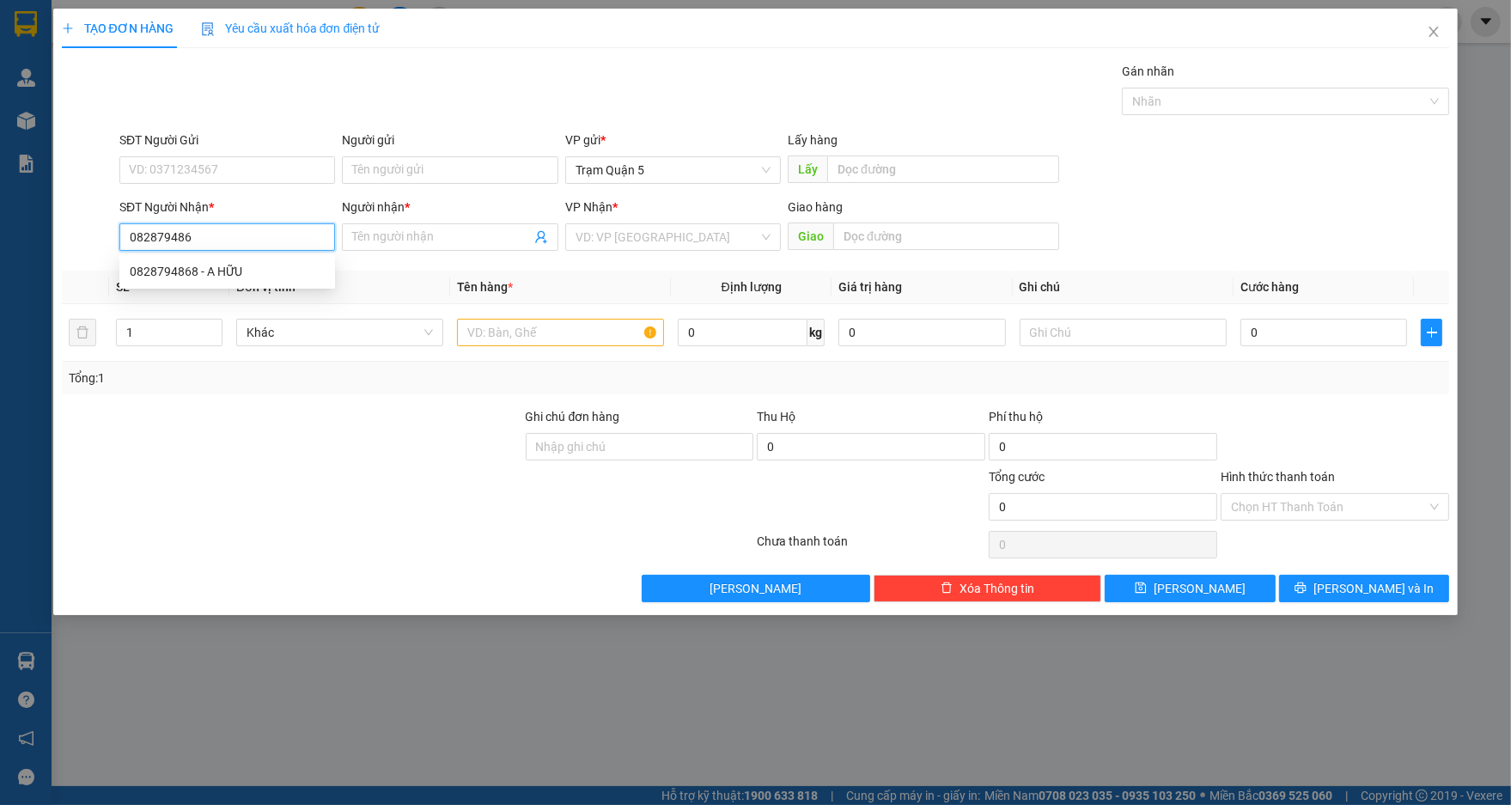
type input "0828794868"
click at [231, 271] on div "0828794868 - A HỮU" at bounding box center [227, 271] width 195 height 19
type input "A [DEMOGRAPHIC_DATA]"
type input "60.000"
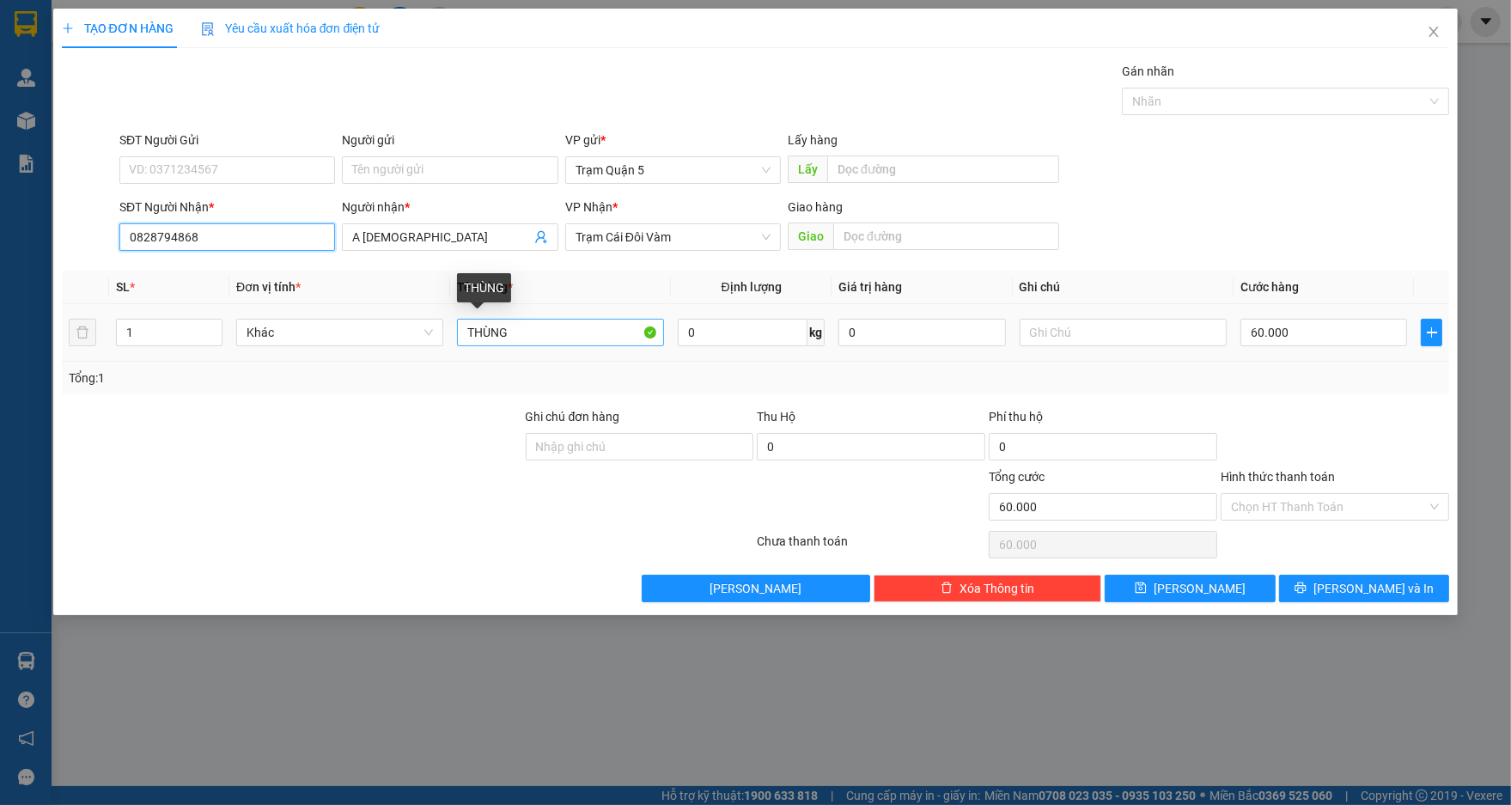
type input "0828794868"
click at [467, 332] on input "THÙNG" at bounding box center [560, 332] width 207 height 27
type input "1THÙNG"
click at [1382, 585] on span "[PERSON_NAME] và In" at bounding box center [1373, 588] width 120 height 19
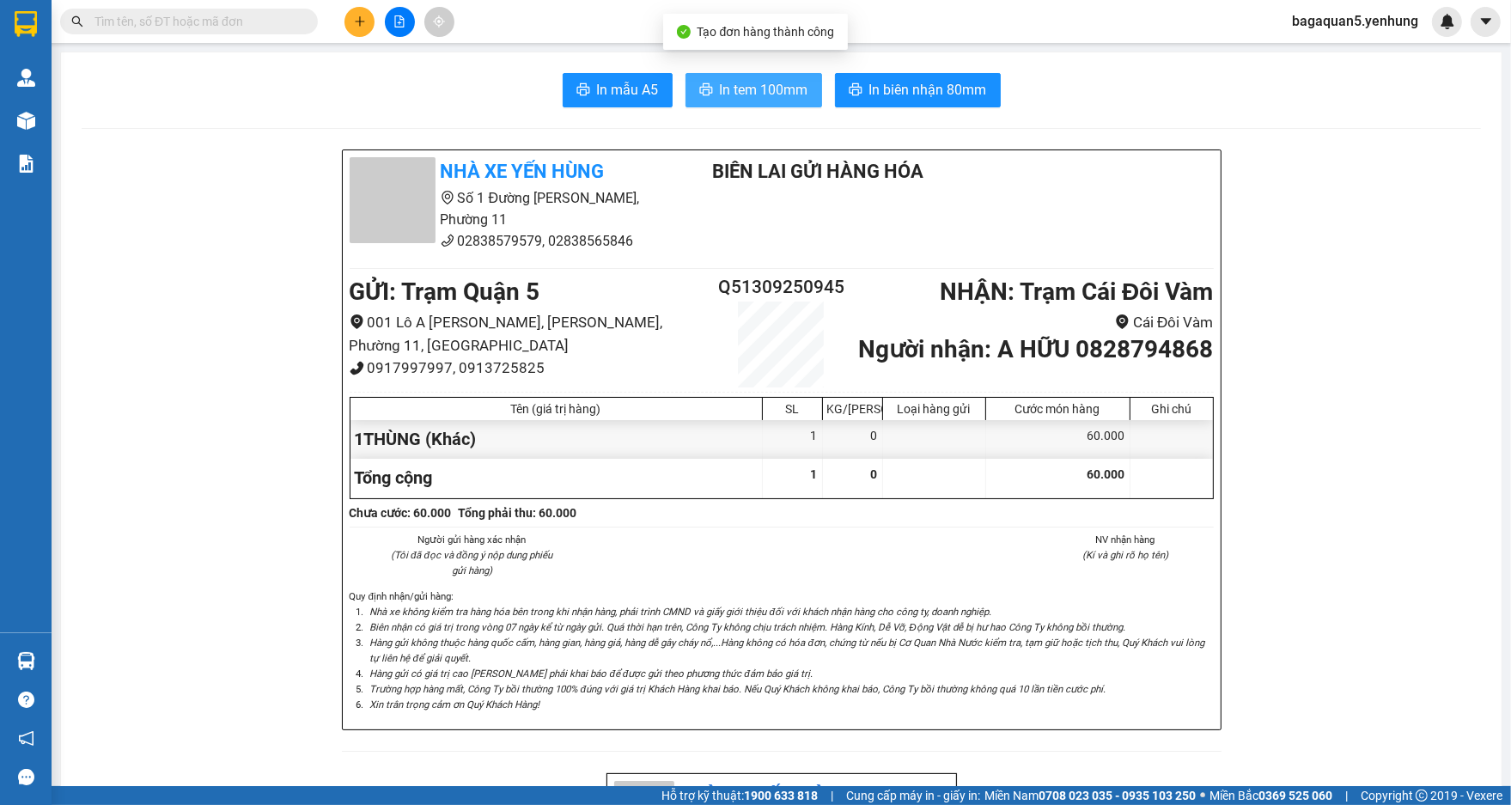
click at [775, 87] on span "In tem 100mm" at bounding box center [764, 89] width 88 height 21
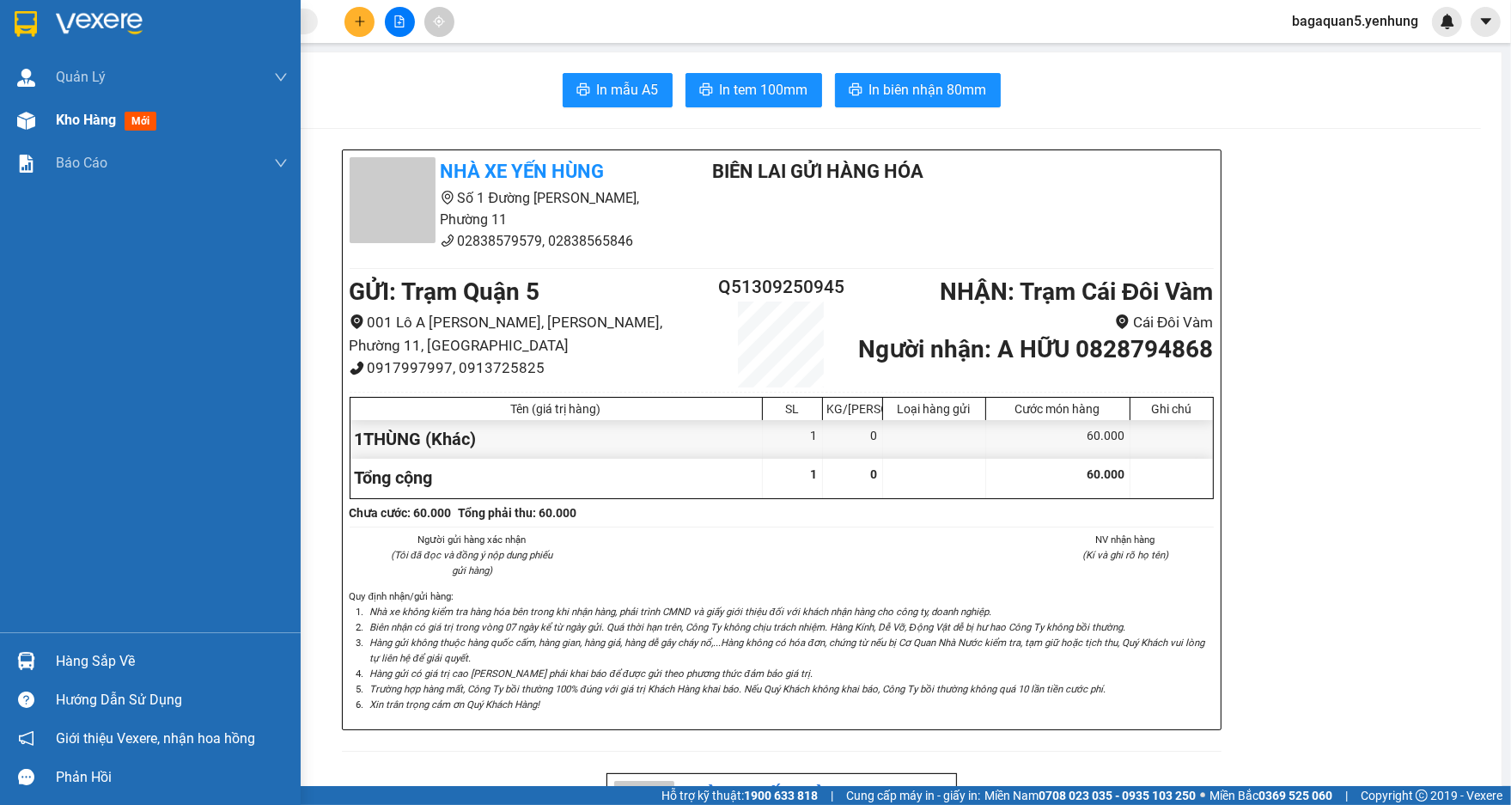
click at [96, 119] on span "Kho hàng" at bounding box center [86, 120] width 60 height 16
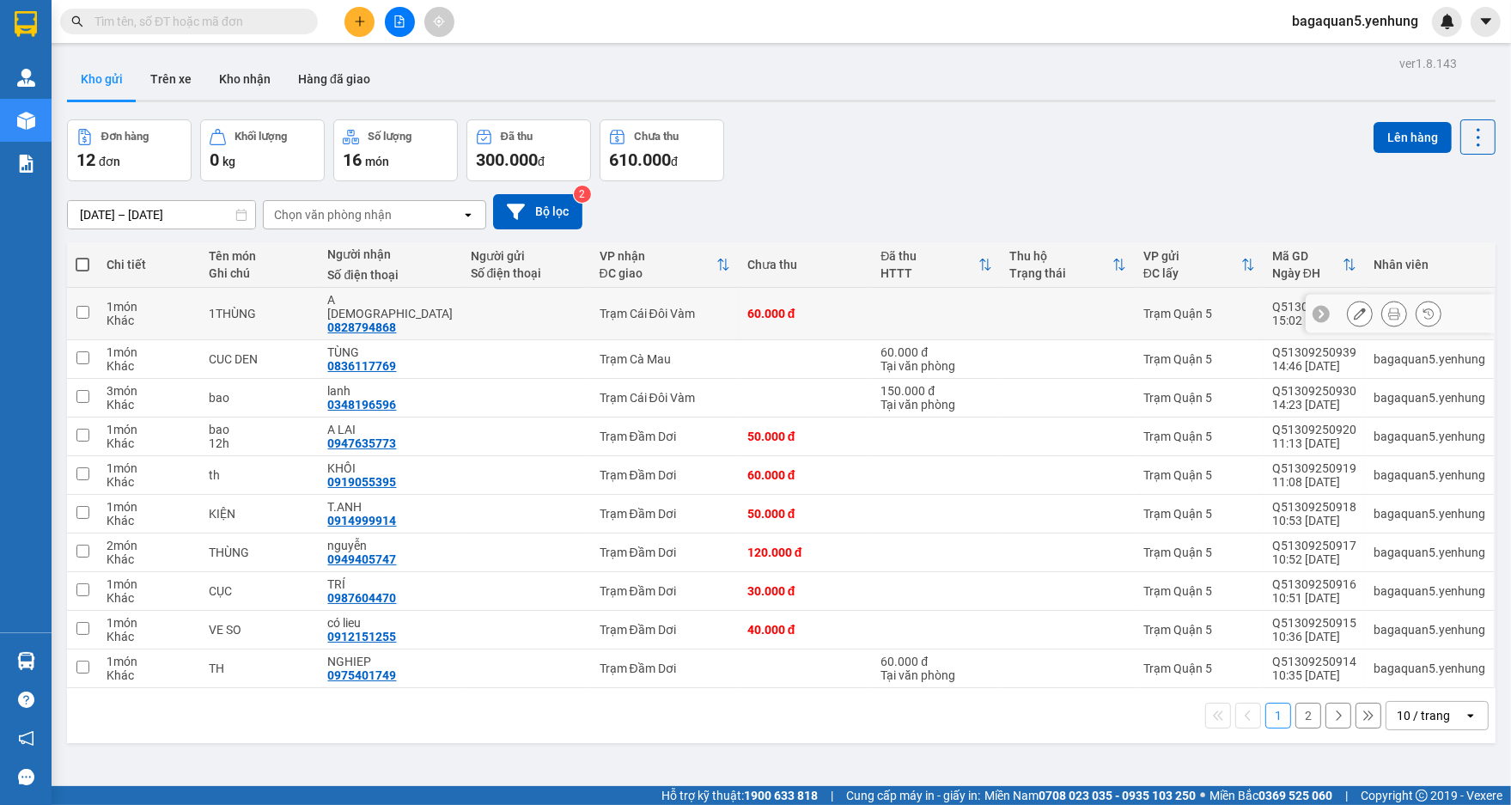
click at [825, 308] on div "60.000 đ" at bounding box center [805, 314] width 117 height 14
checkbox input "true"
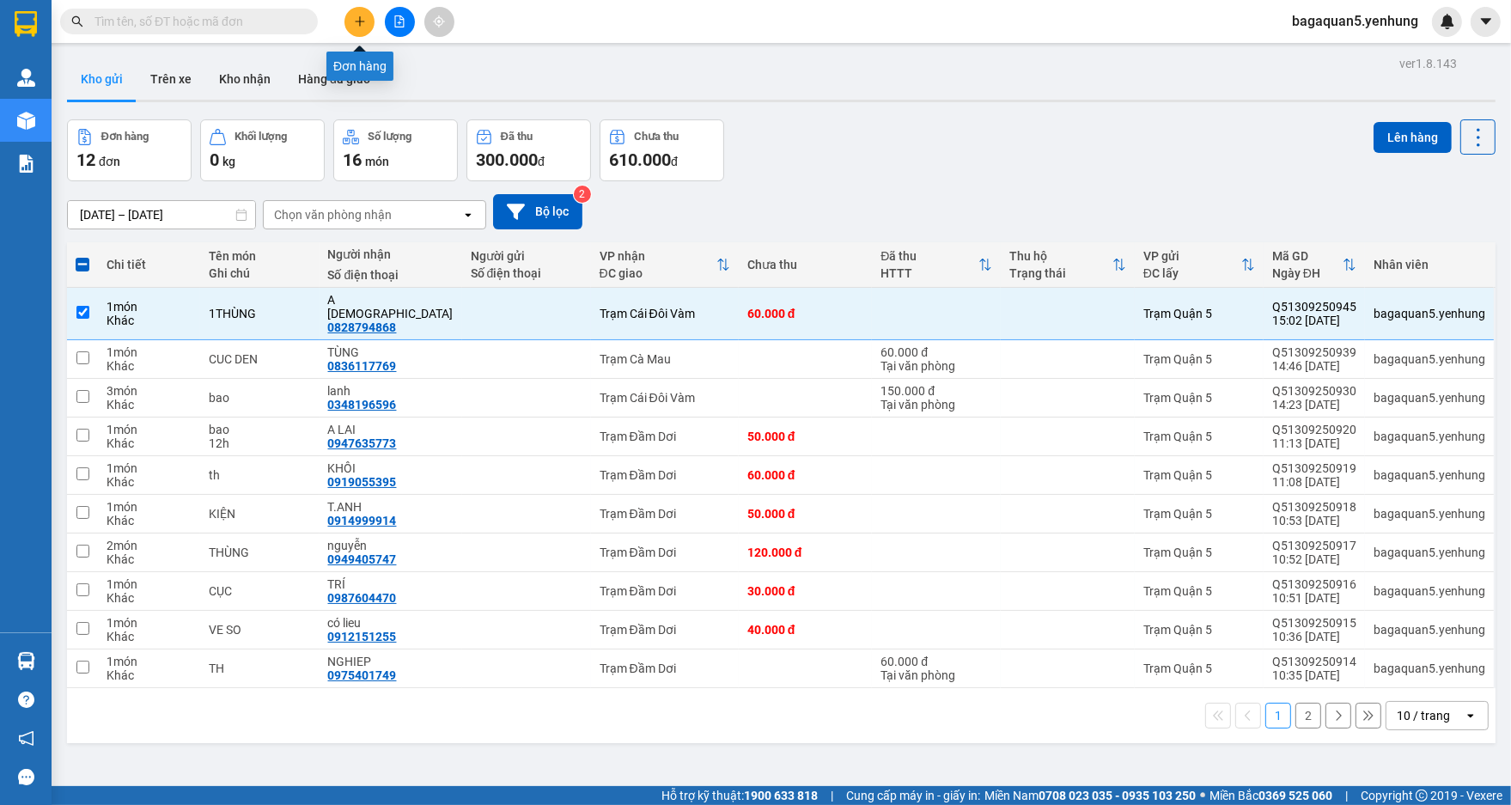
click at [364, 17] on icon "plus" at bounding box center [360, 21] width 12 height 12
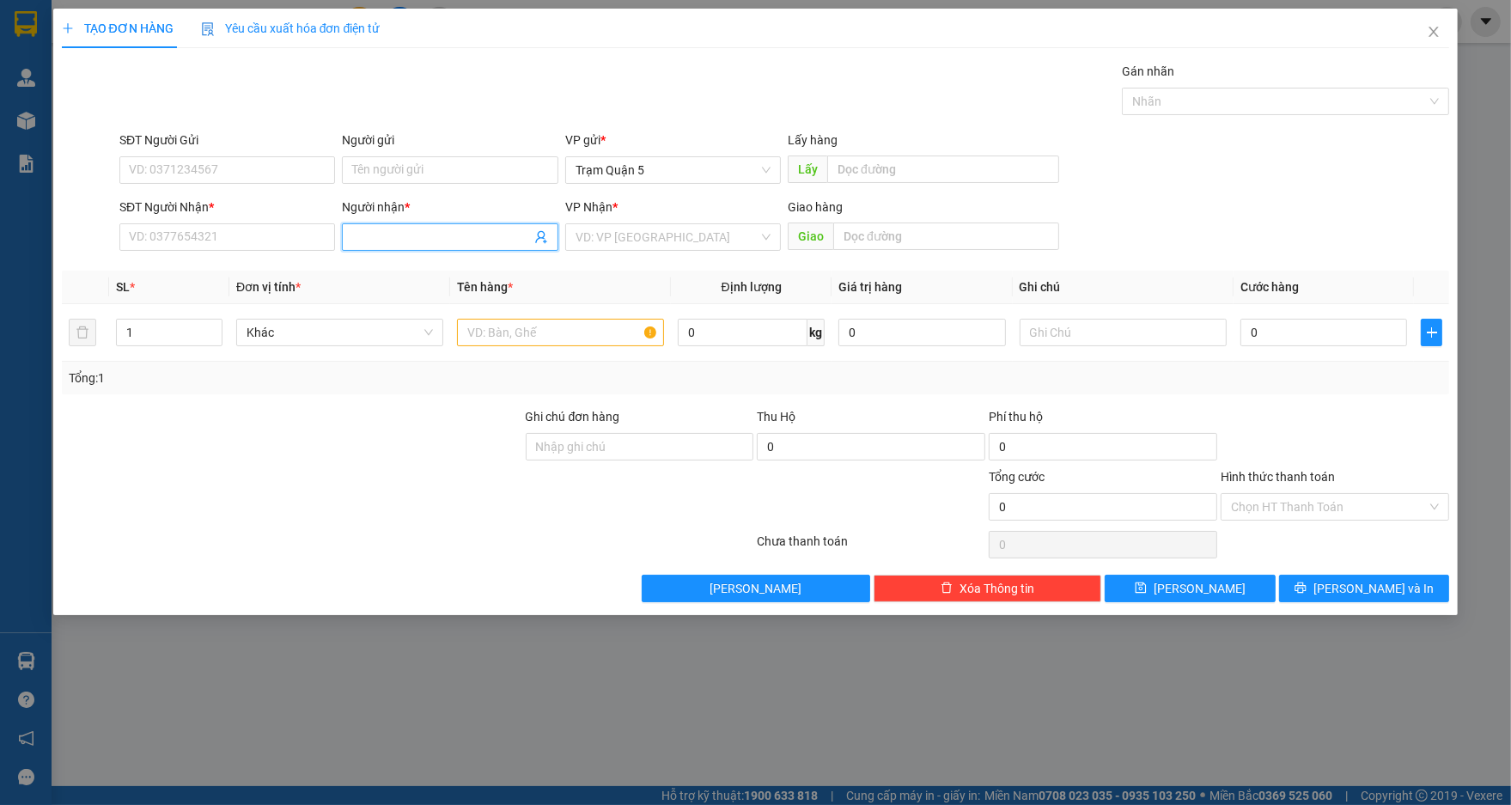
click at [514, 239] on input "Người nhận *" at bounding box center [441, 237] width 178 height 19
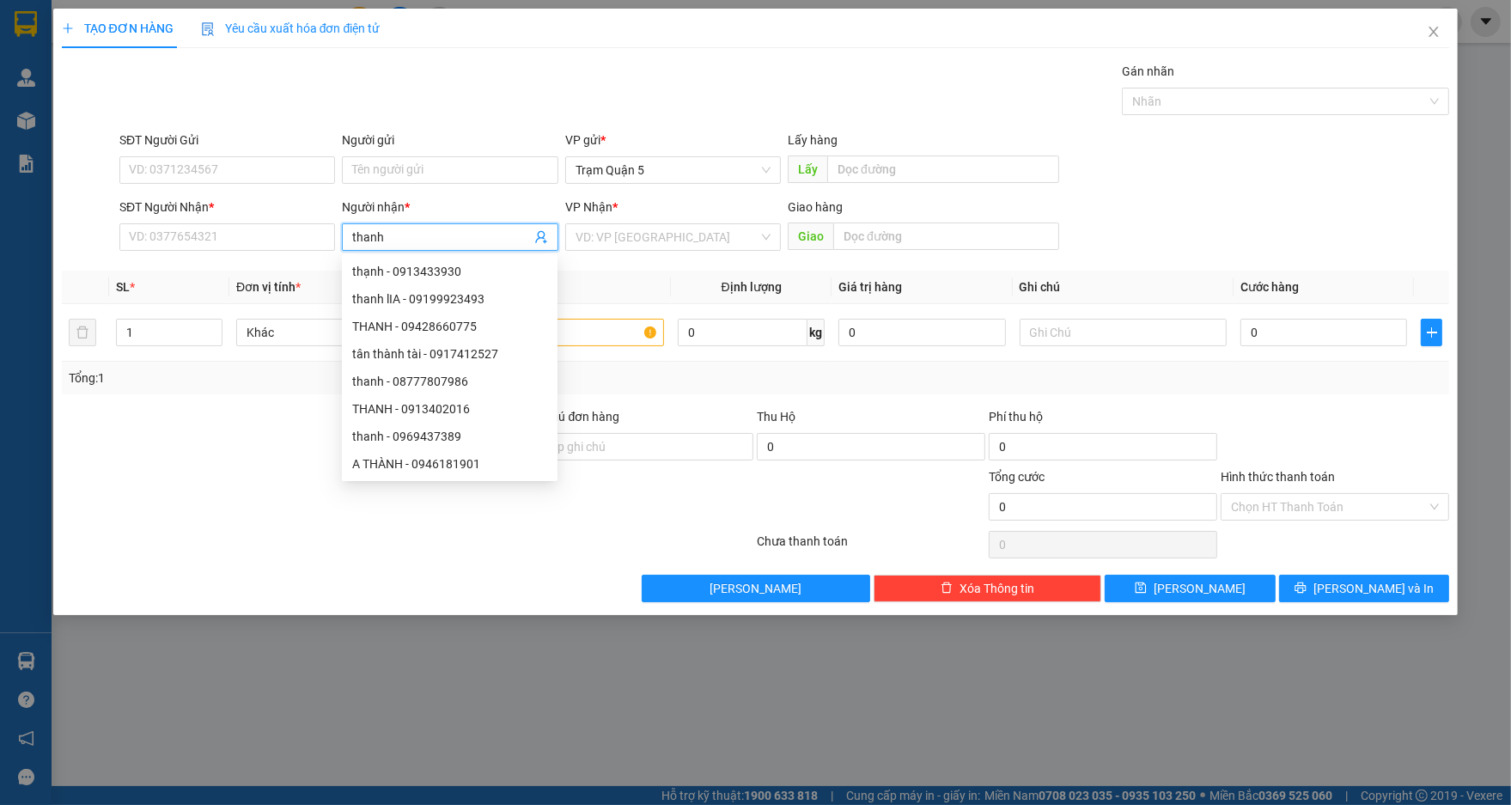
type input "thanh"
click at [486, 267] on div "thanh lIA - 09199923493" at bounding box center [458, 271] width 212 height 19
type input "09199923493"
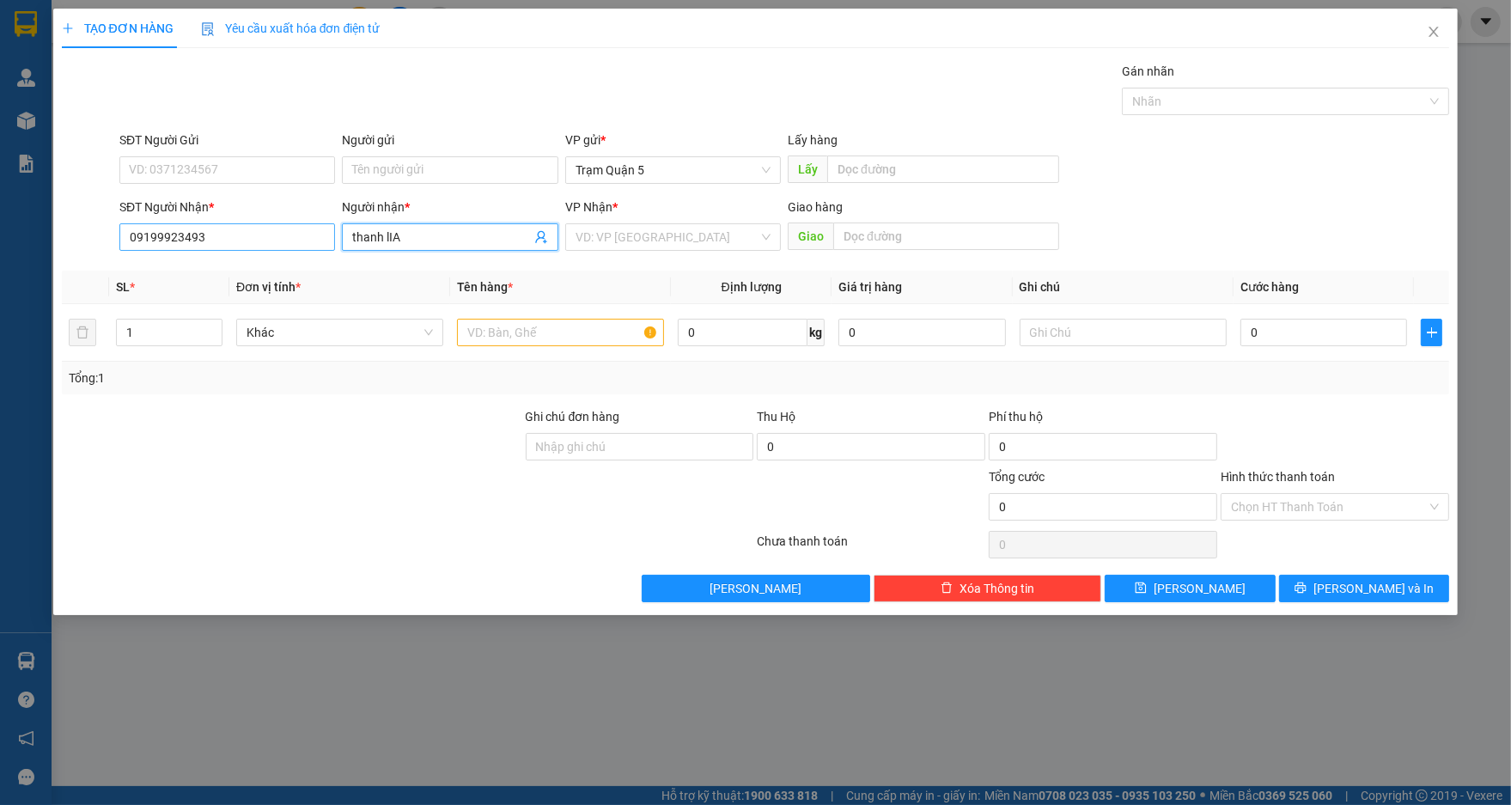
type input "thanh lIA"
click at [157, 234] on input "09199923493" at bounding box center [227, 236] width 216 height 27
type input "0919923493"
click at [268, 271] on div "0919923493 - [GEOGRAPHIC_DATA]" at bounding box center [227, 271] width 195 height 19
type input "[PERSON_NAME]"
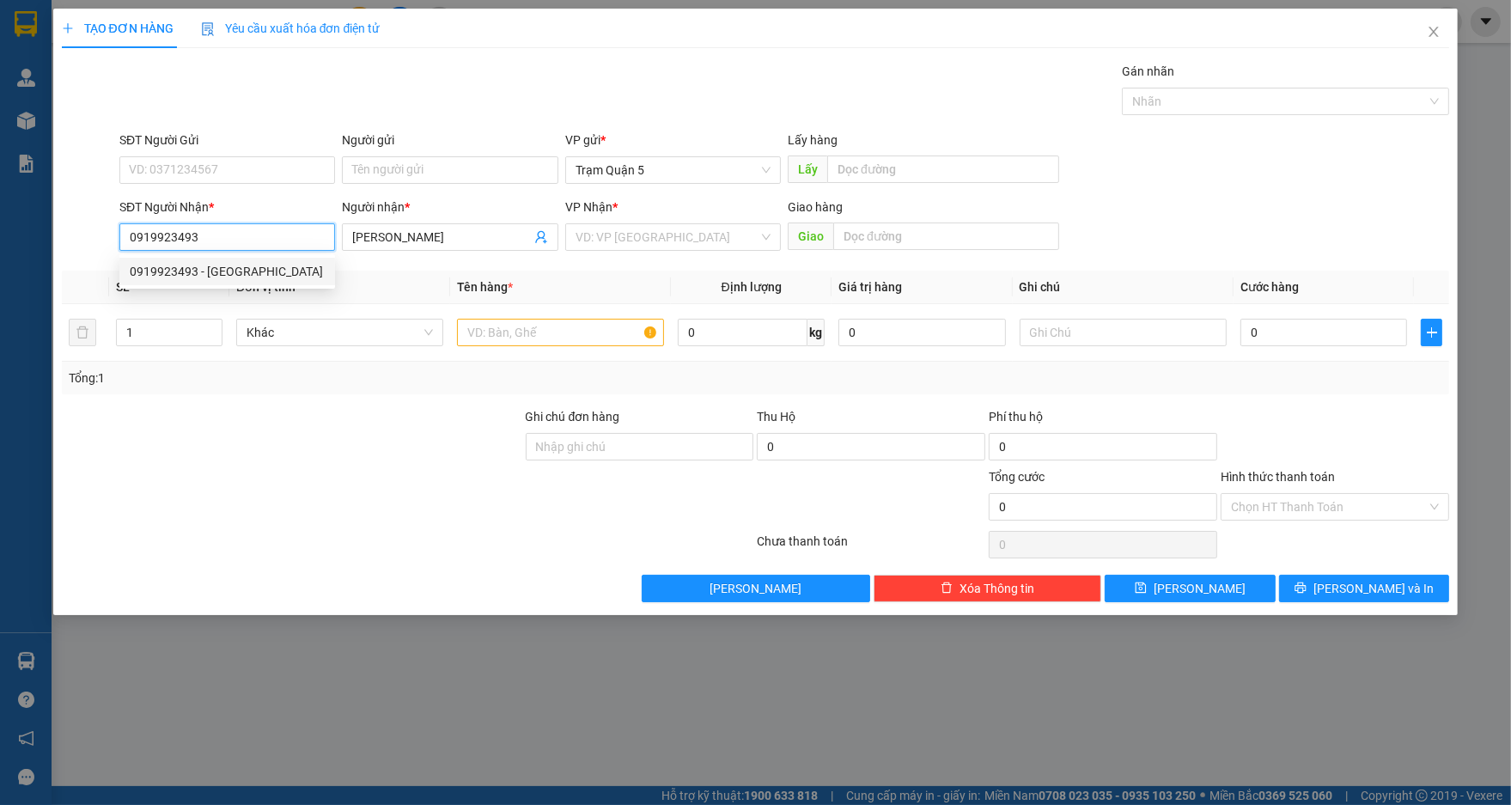
type input "200.000"
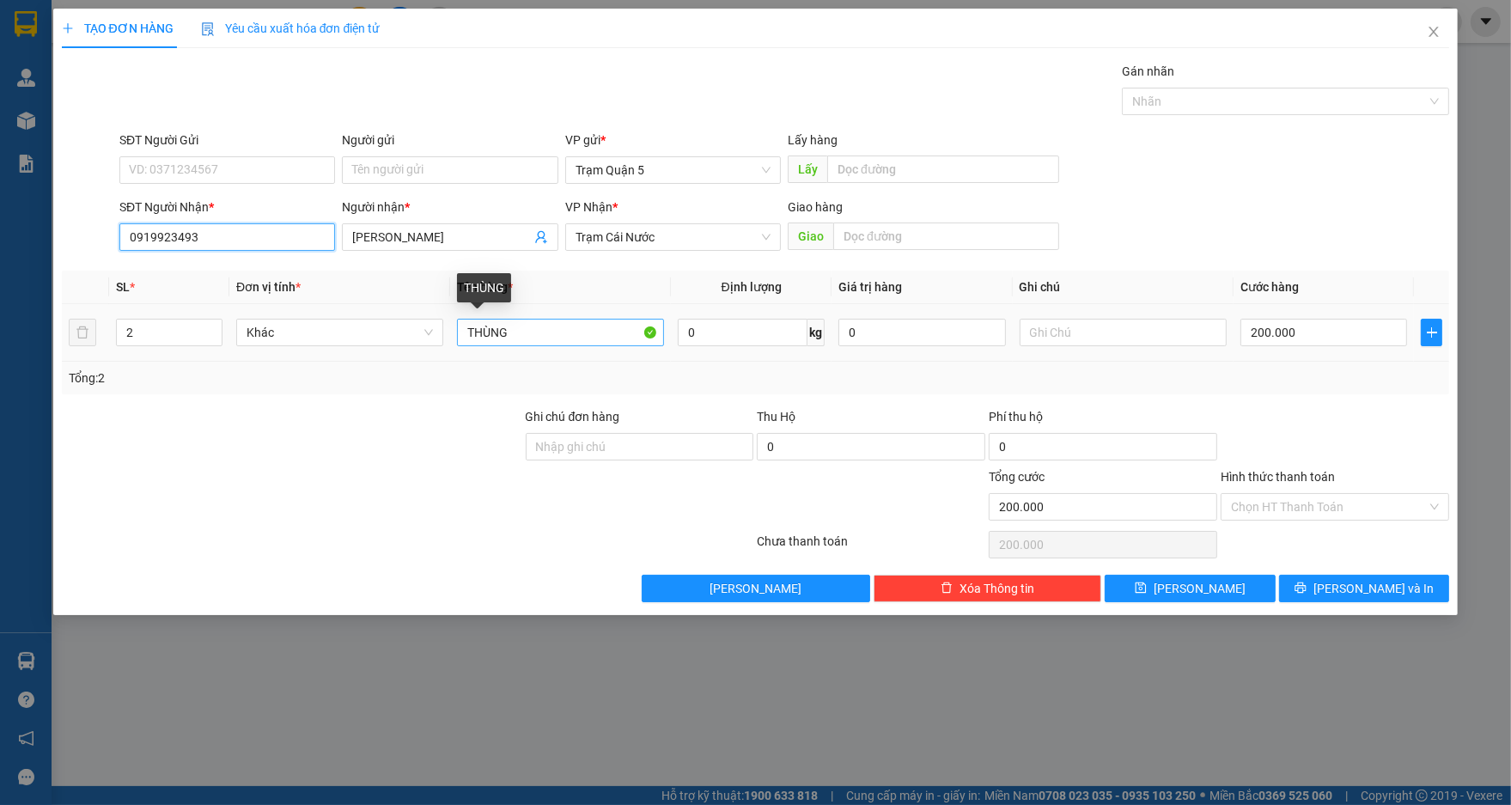
type input "0919923493"
drag, startPoint x: 527, startPoint y: 327, endPoint x: 436, endPoint y: 297, distance: 96.7
click at [436, 297] on table "SL * Đơn vị tính * Tên hàng * Định lượng Giá trị hàng Ghi chú Cước hàng 2 Khác …" at bounding box center [756, 316] width 1388 height 91
type input "1 cục"
click at [436, 438] on div at bounding box center [292, 437] width 464 height 60
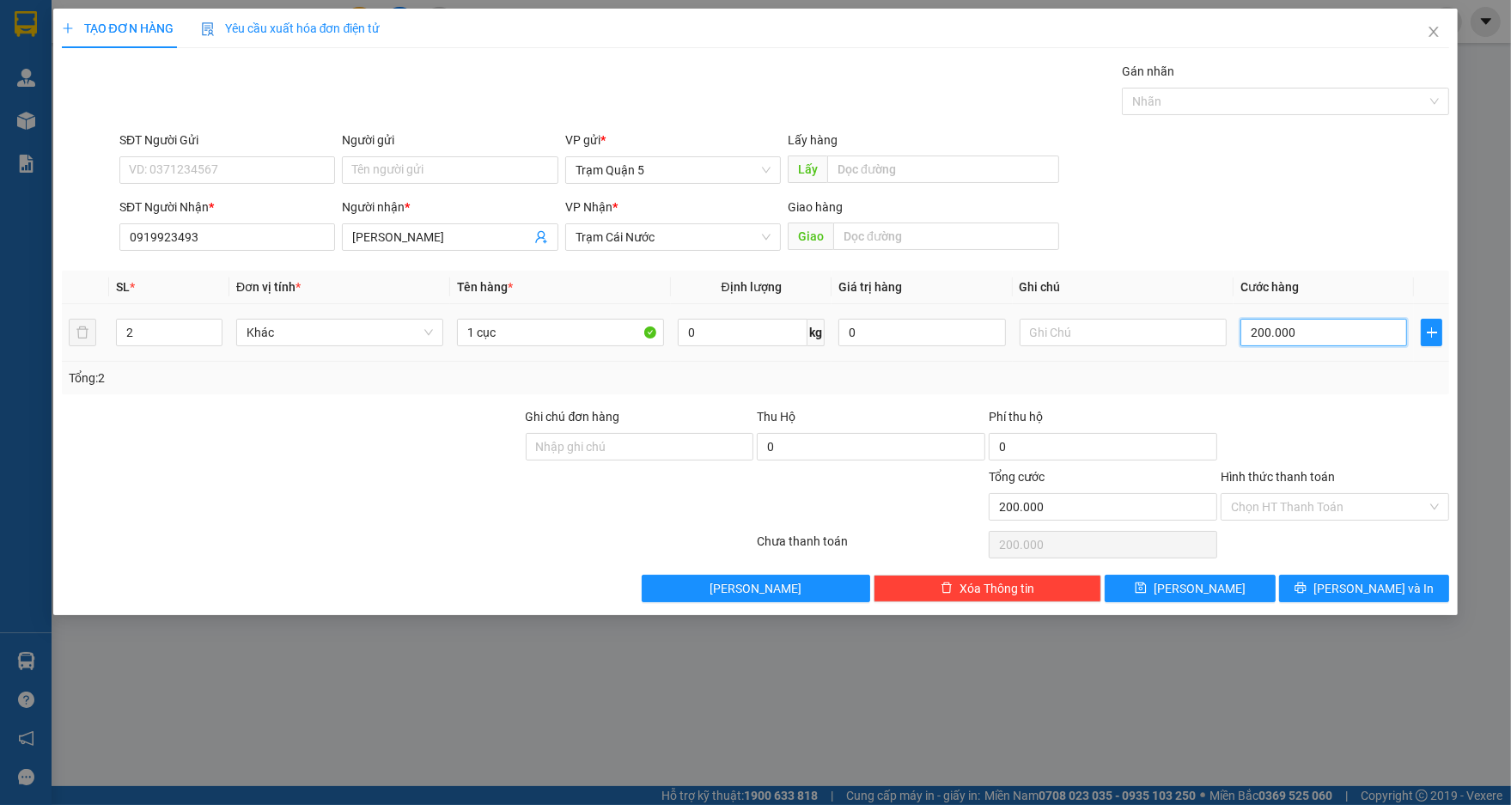
click at [1336, 329] on input "200.000" at bounding box center [1323, 332] width 167 height 27
type input "7"
type input "70"
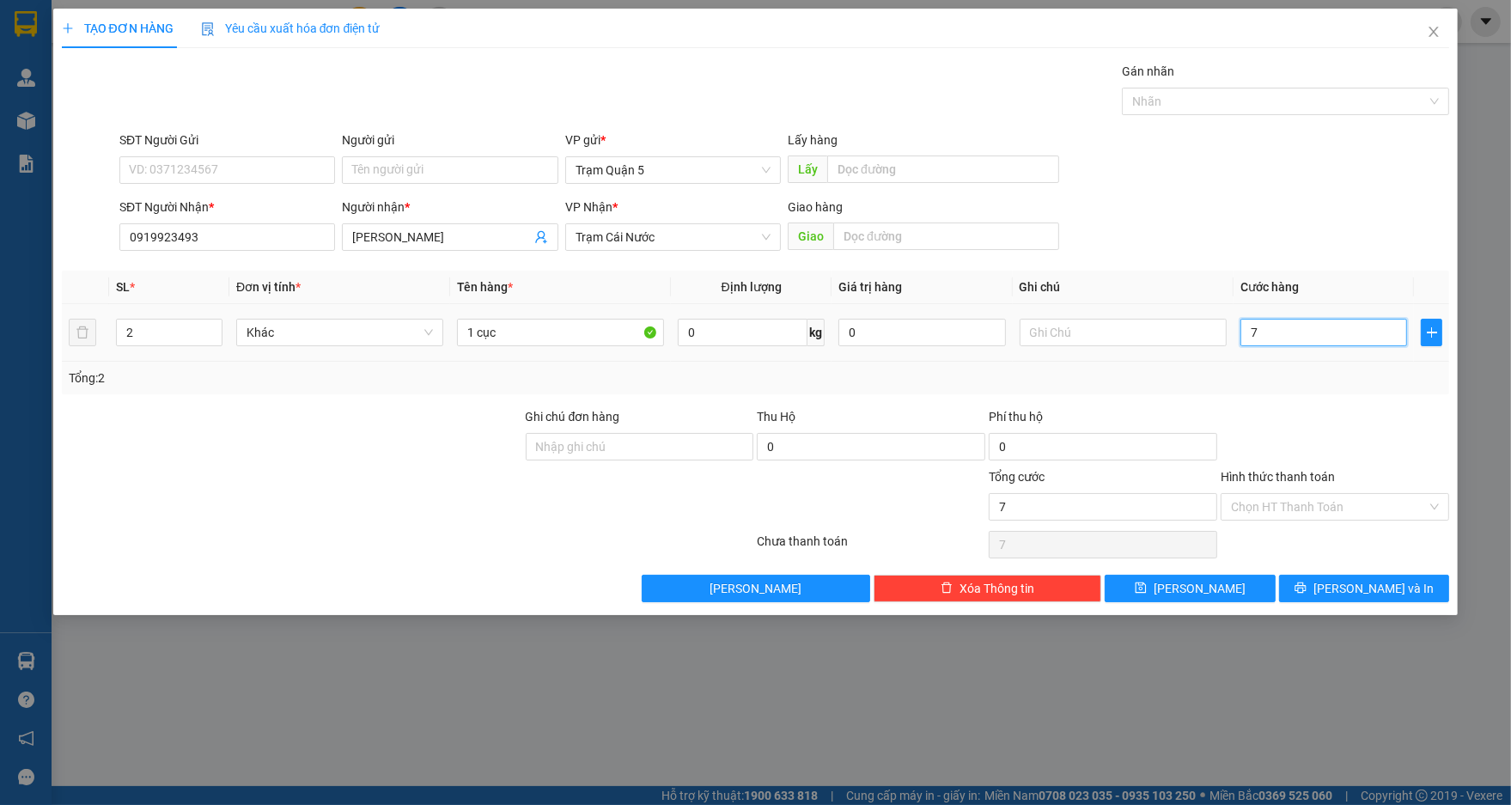
type input "70"
type input "70.000"
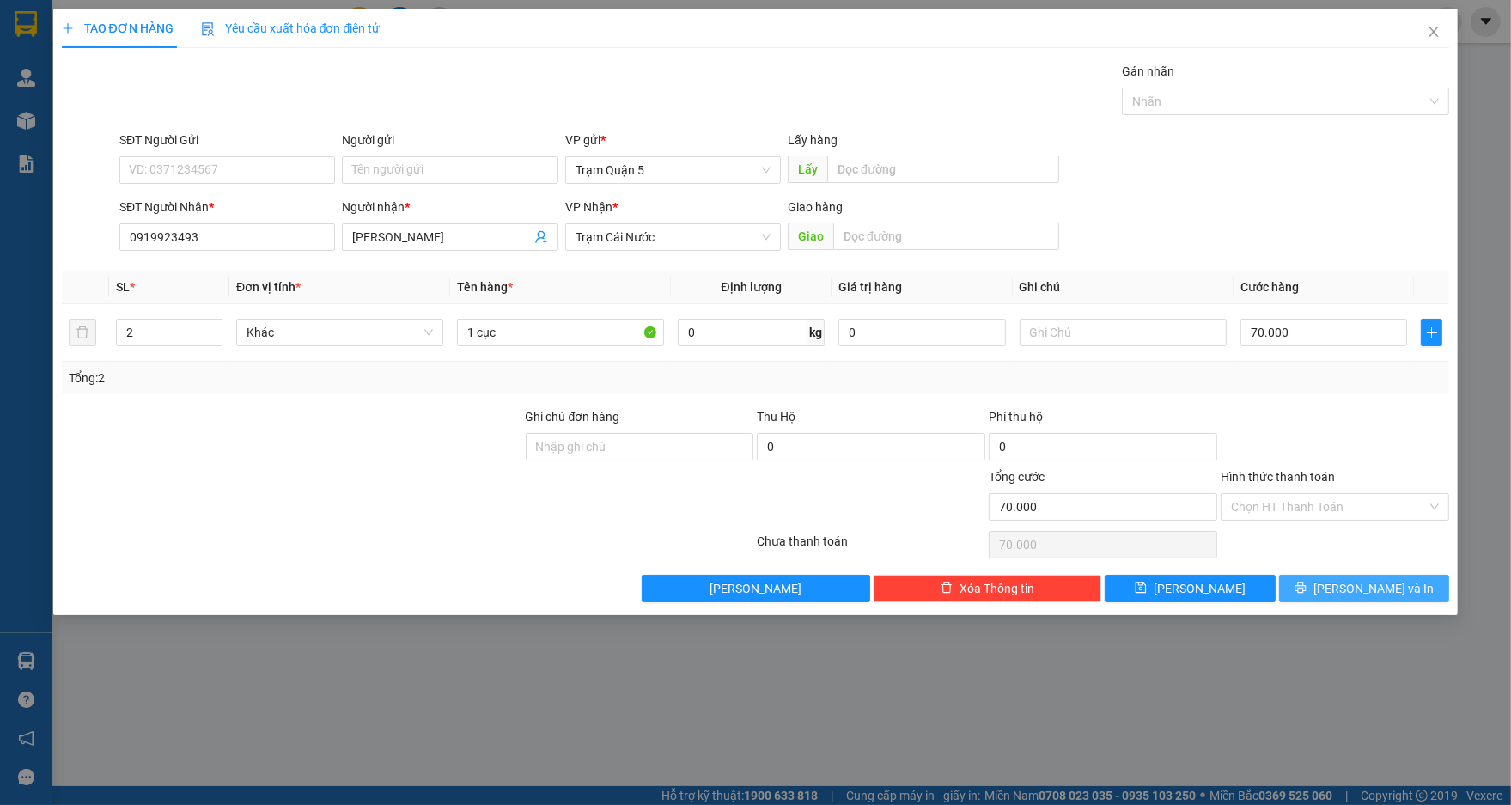
click at [1404, 579] on button "[PERSON_NAME] và In" at bounding box center [1364, 588] width 170 height 27
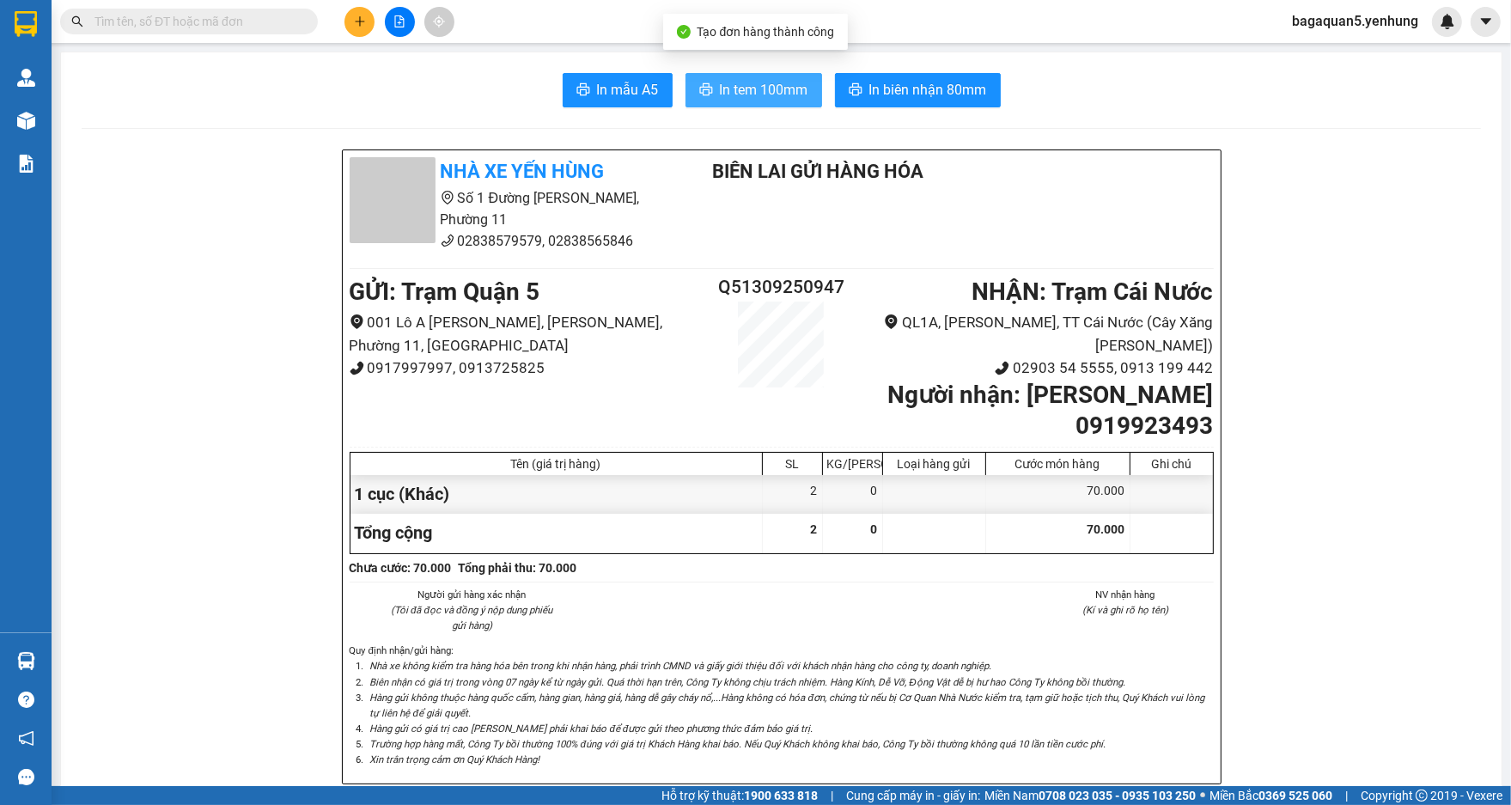
click at [773, 91] on span "In tem 100mm" at bounding box center [764, 89] width 88 height 21
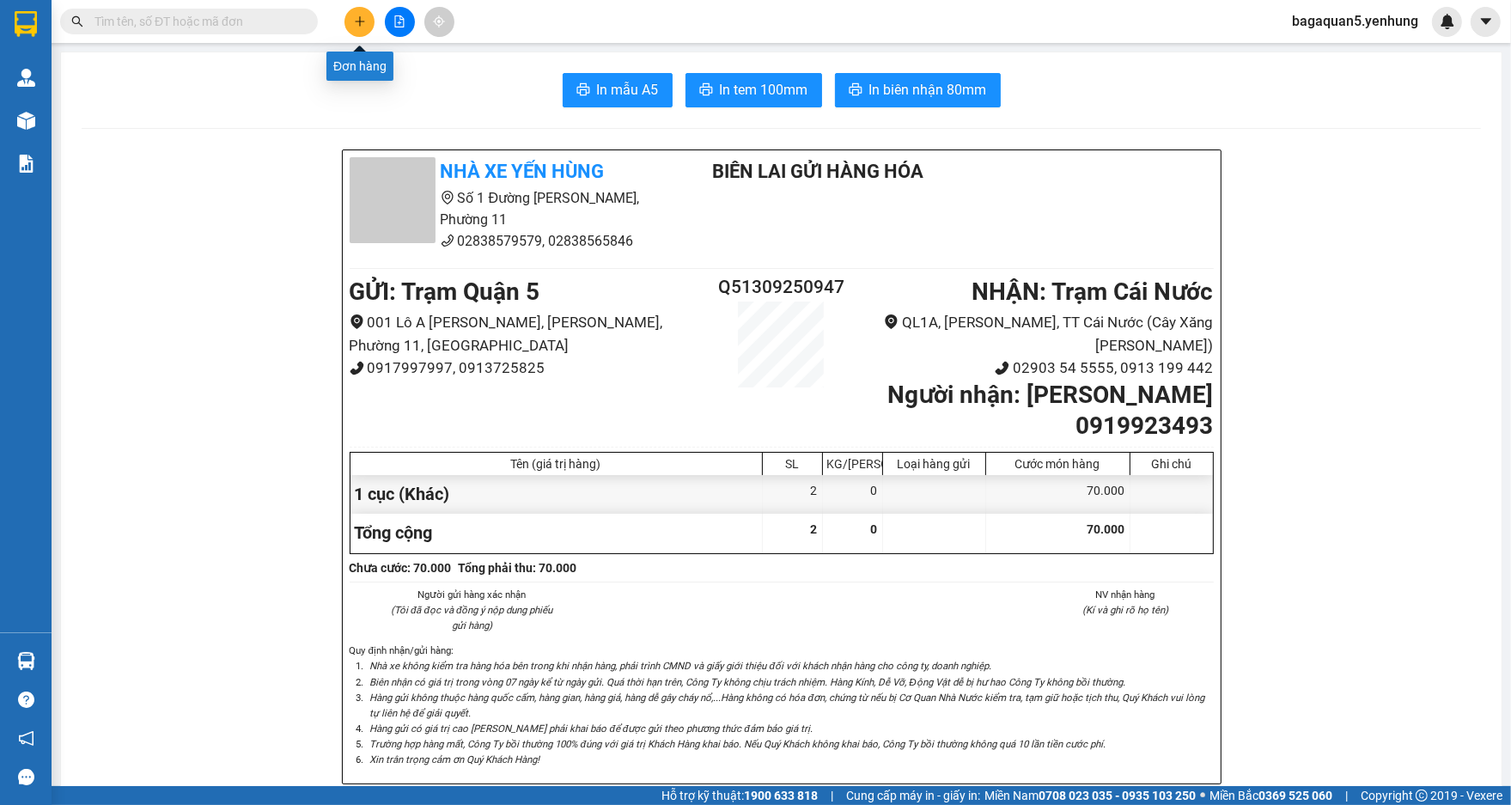
drag, startPoint x: 362, startPoint y: 19, endPoint x: 366, endPoint y: 27, distance: 8.8
click at [366, 27] on button at bounding box center [359, 22] width 30 height 30
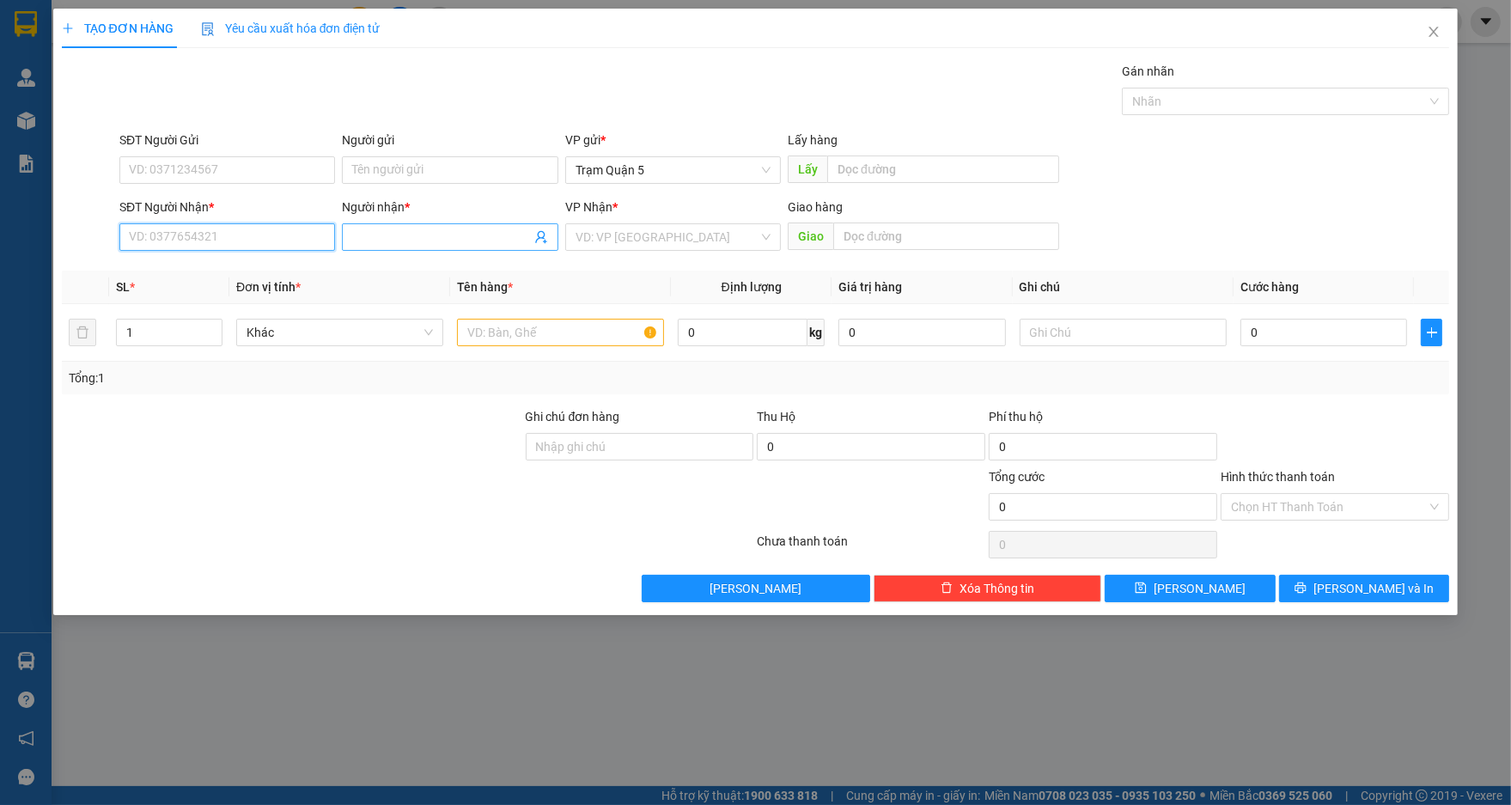
drag, startPoint x: 229, startPoint y: 235, endPoint x: 391, endPoint y: 228, distance: 161.6
click at [259, 235] on input "SĐT Người Nhận *" at bounding box center [227, 236] width 216 height 27
type input "0949951012"
click at [411, 236] on input "Người nhận *" at bounding box center [441, 237] width 178 height 19
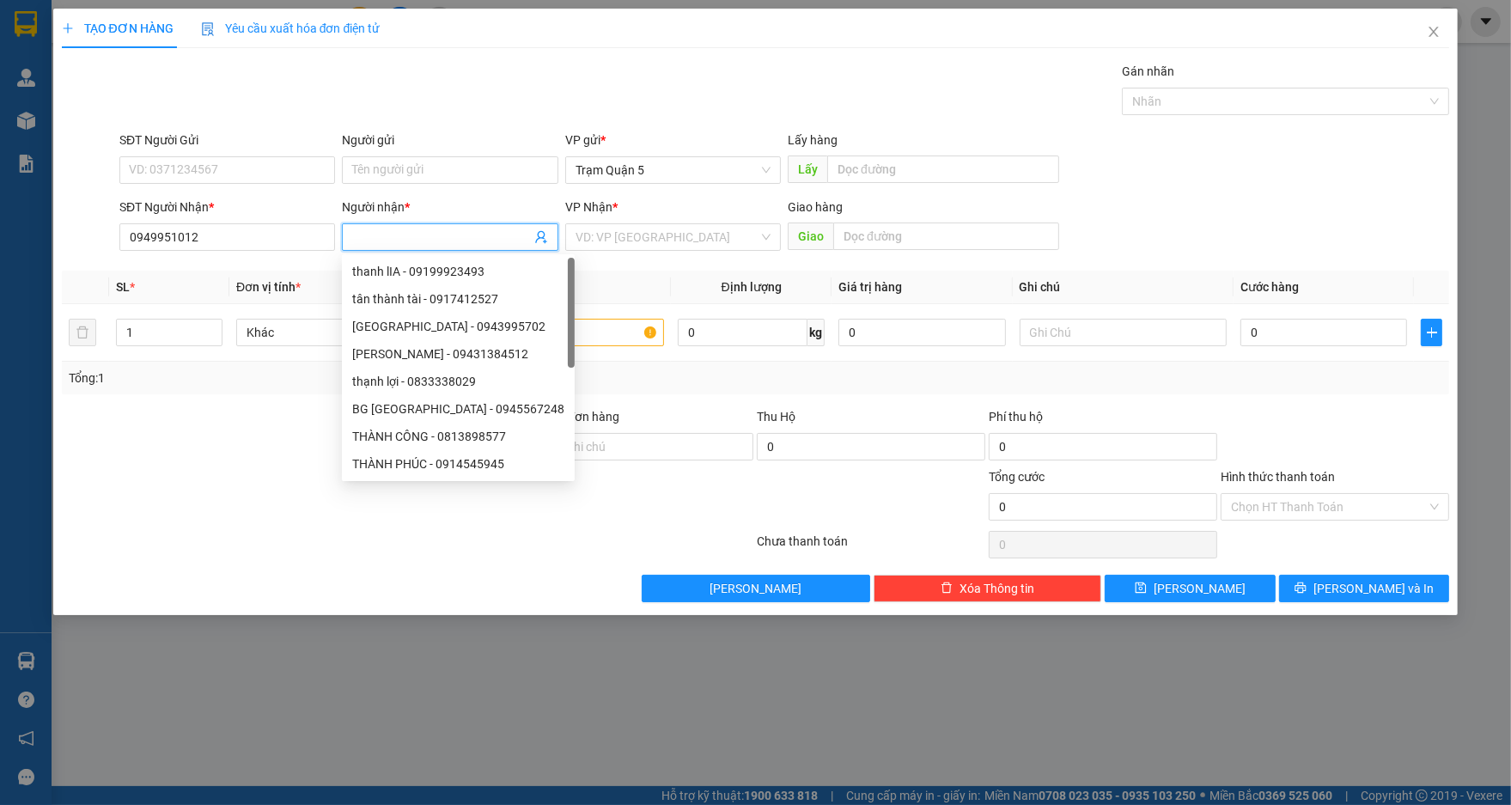
click at [392, 236] on input "Người nhận *" at bounding box center [441, 237] width 178 height 19
click at [259, 235] on input "0949951012" at bounding box center [227, 236] width 216 height 27
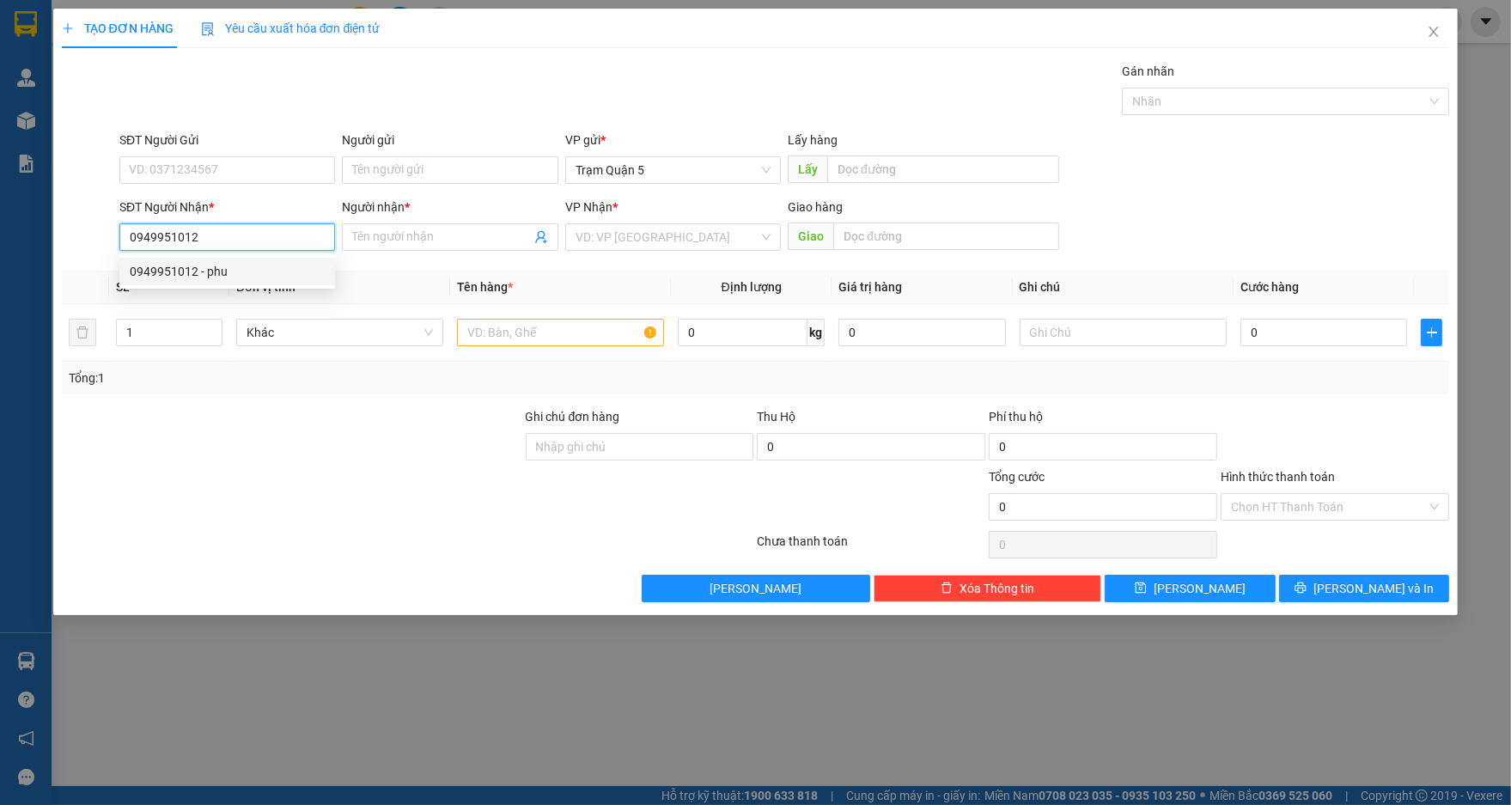
click at [250, 272] on div "0949951012 - phu" at bounding box center [227, 271] width 195 height 19
type input "phu"
type input "50.000"
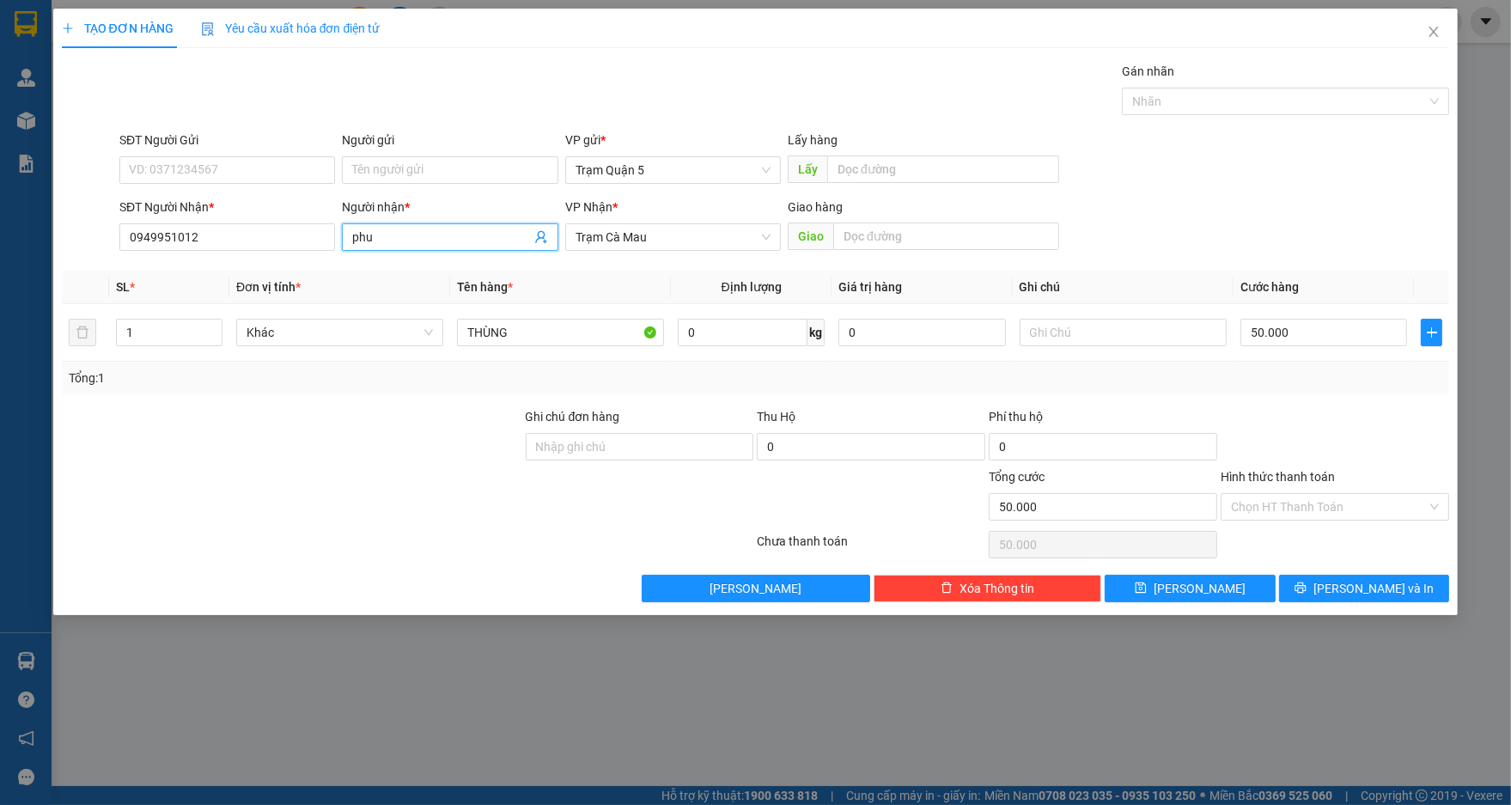
click at [401, 235] on input "phu" at bounding box center [441, 237] width 178 height 19
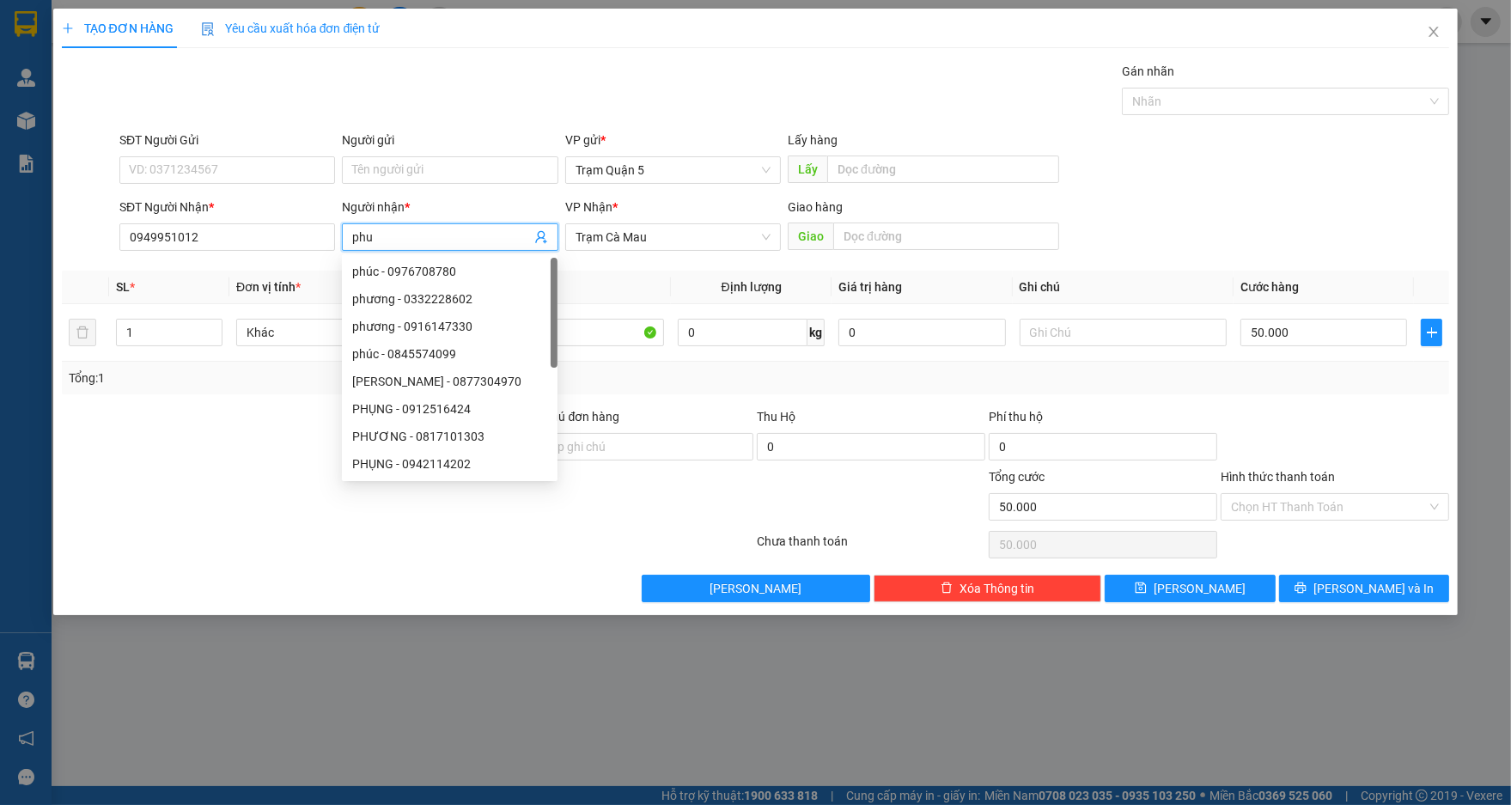
type input "phu"
click at [657, 267] on div "Transit Pickup Surcharge Ids Transit Deliver Surcharge Ids Transit Deliver Surc…" at bounding box center [756, 332] width 1388 height 540
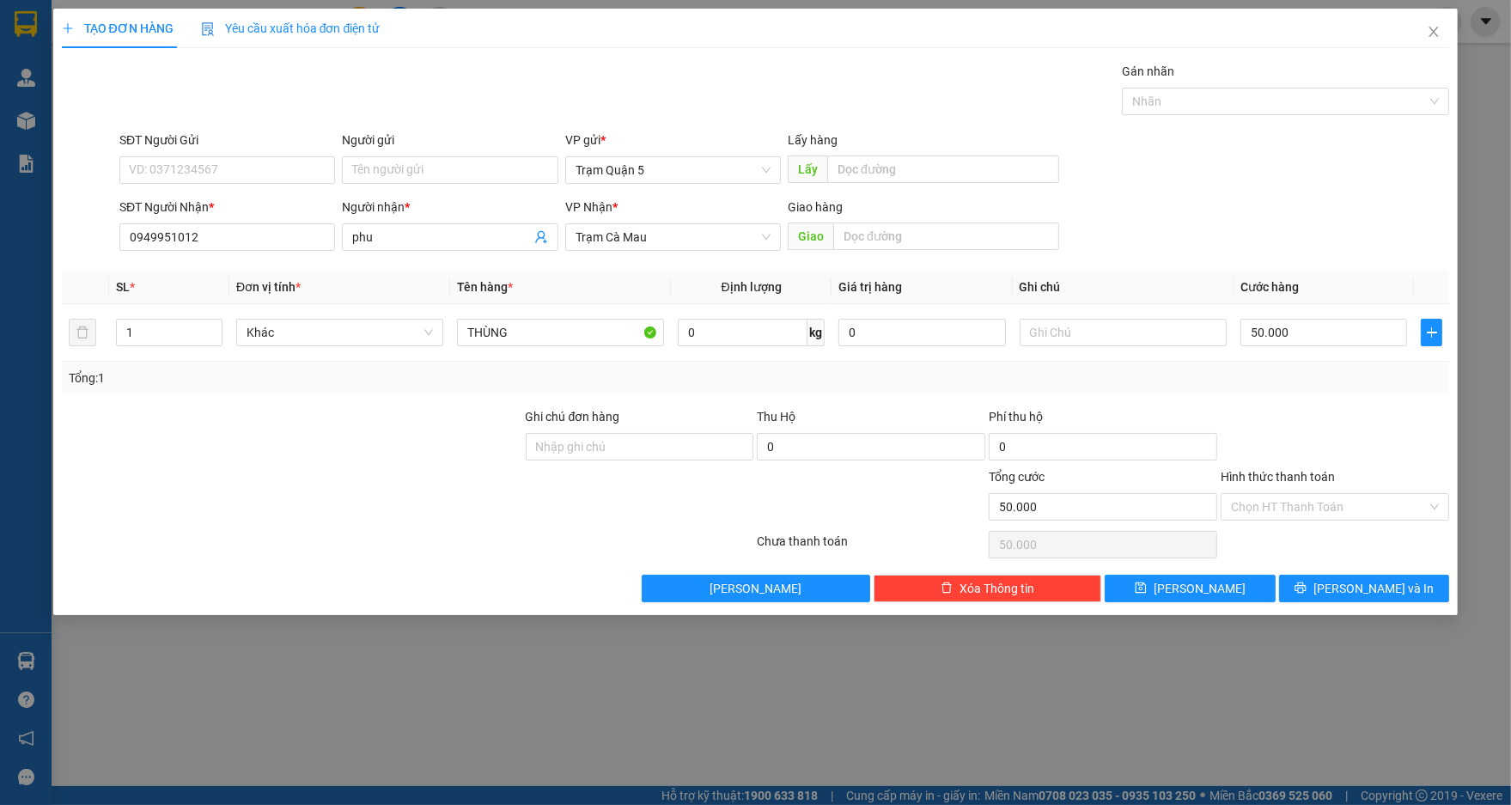
click at [1295, 186] on div "SĐT Người Gửi VD: 0371234567 Người gửi Tên người gửi VP gửi * Trạm Quận 5 Lấy h…" at bounding box center [784, 161] width 1337 height 60
click at [1330, 585] on button "[PERSON_NAME] và In" at bounding box center [1364, 588] width 170 height 27
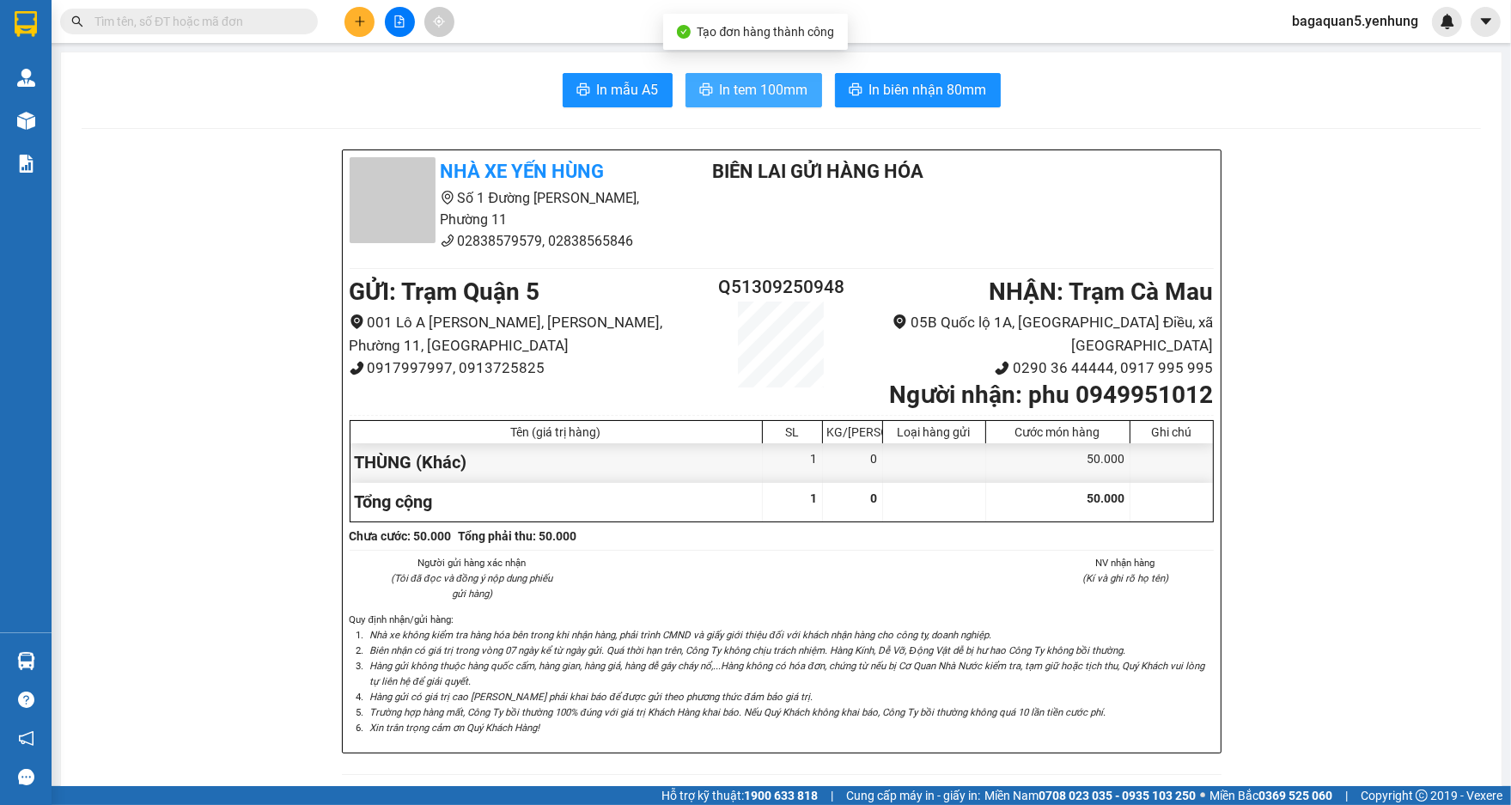
click at [761, 88] on span "In tem 100mm" at bounding box center [764, 89] width 88 height 21
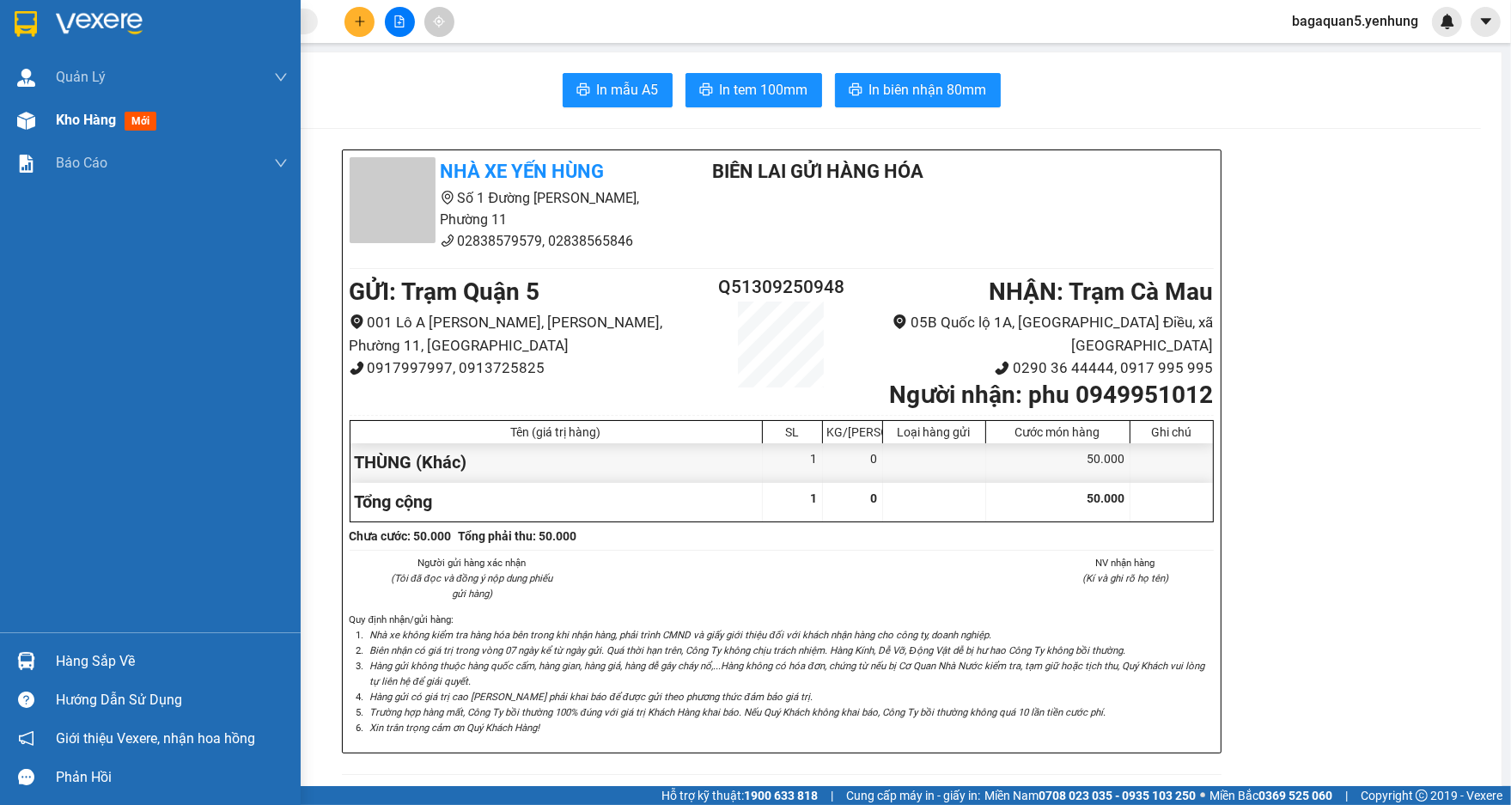
click at [50, 130] on div "Kho hàng mới" at bounding box center [150, 120] width 301 height 43
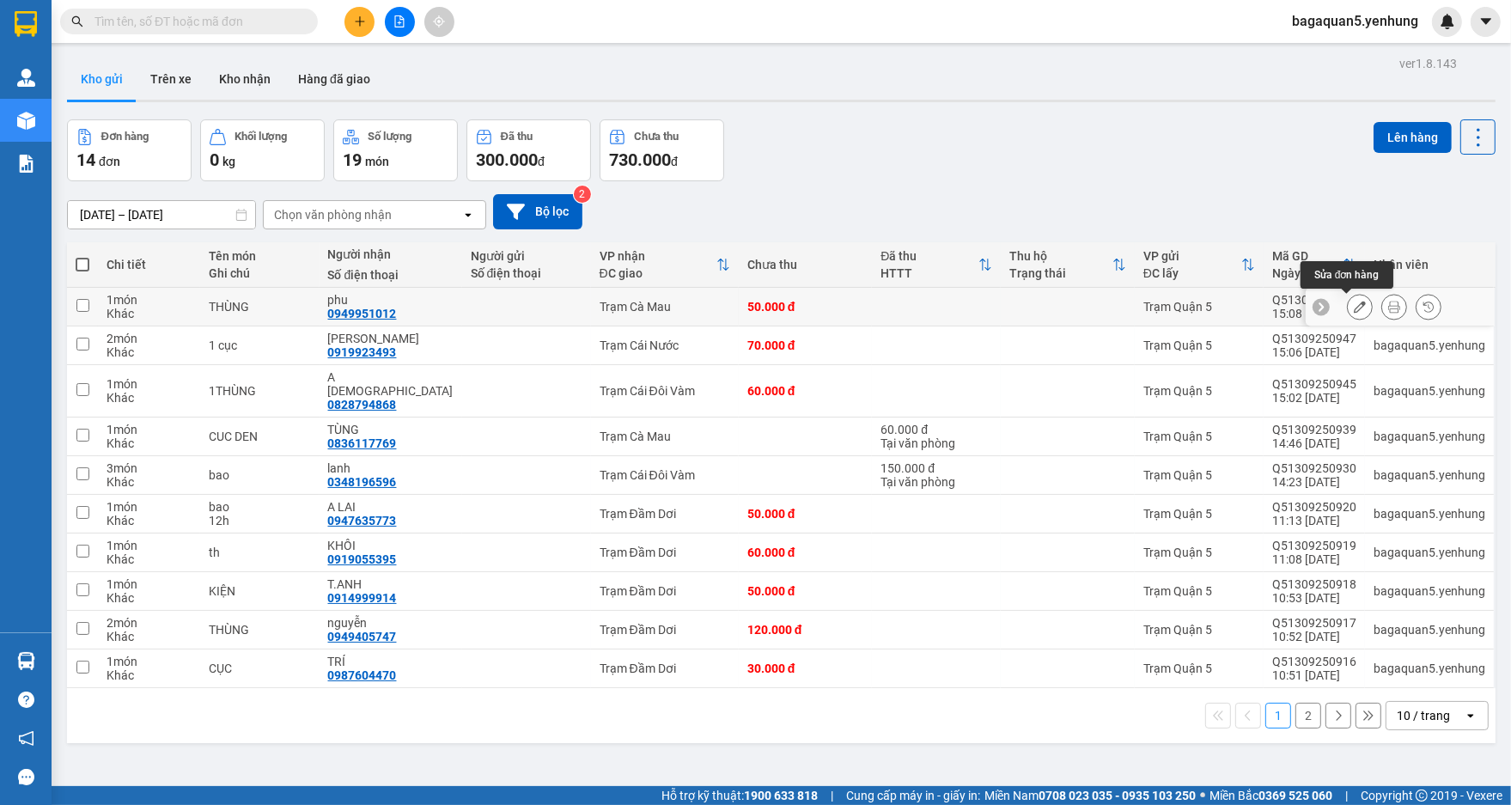
click at [1348, 310] on button at bounding box center [1360, 307] width 24 height 30
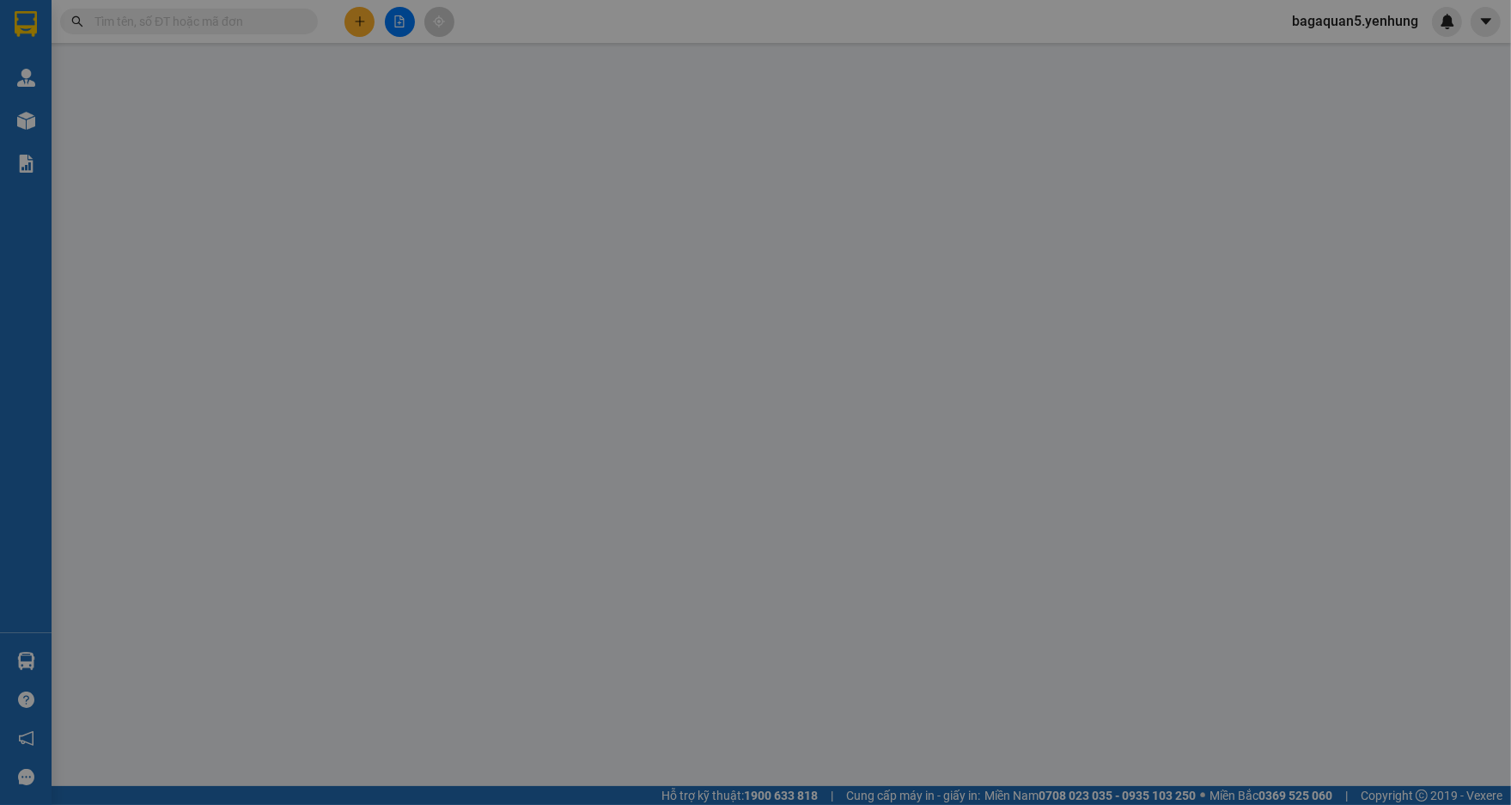
type input "0949951012"
type input "phu"
type input "50.000"
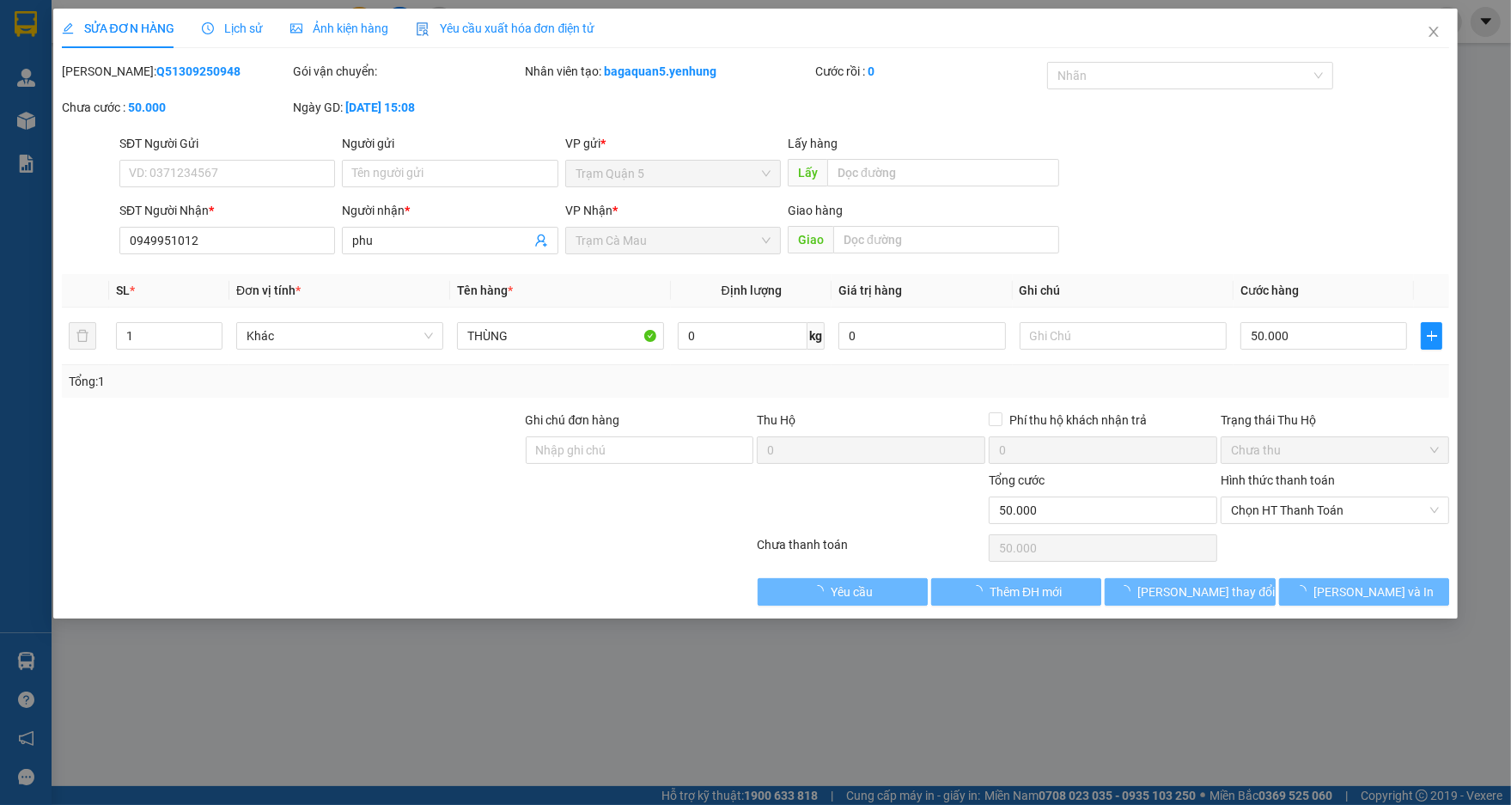
click at [1376, 492] on div "Hình thức thanh toán" at bounding box center [1335, 484] width 228 height 26
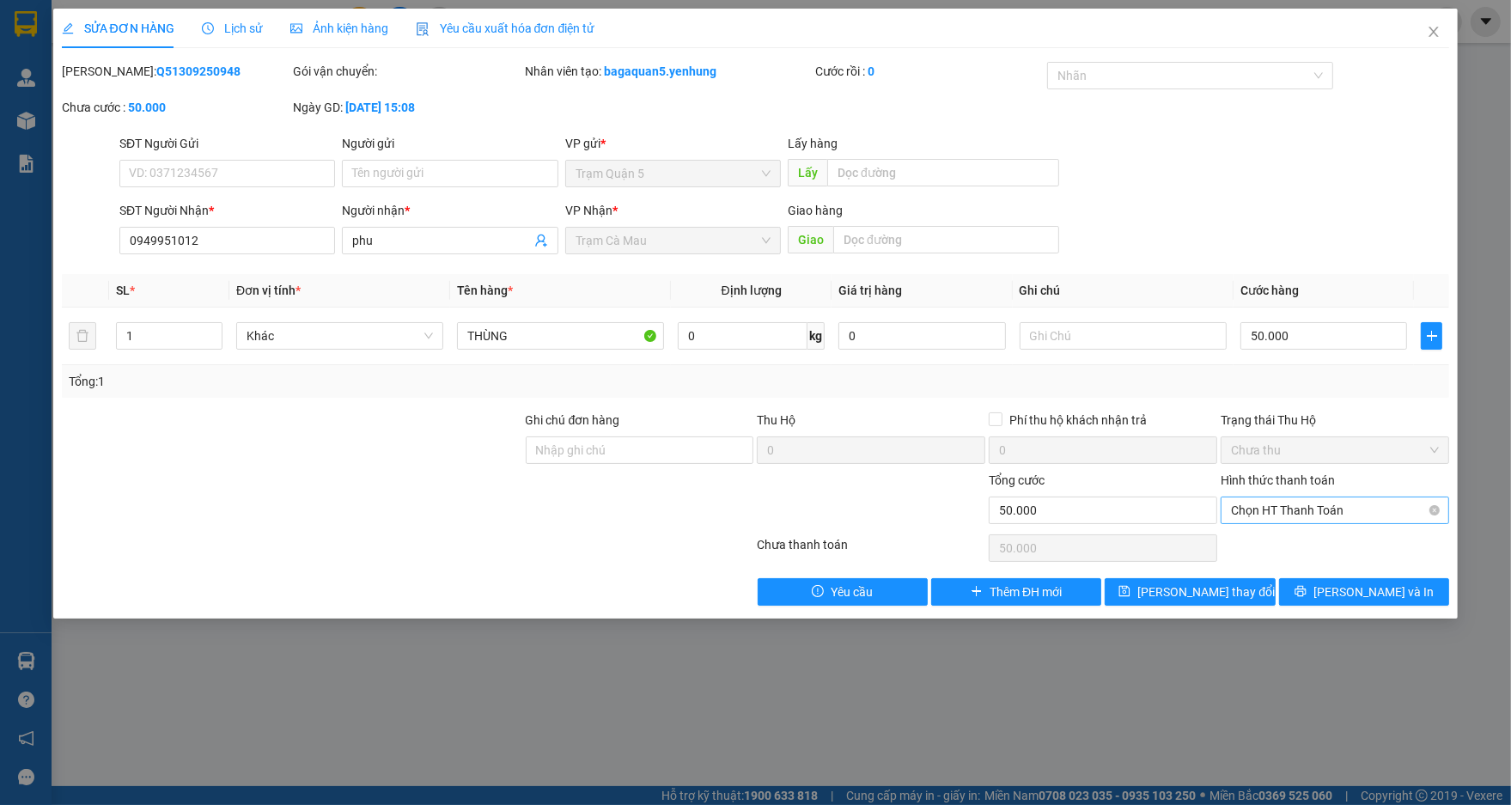
click at [1376, 508] on span "Chọn HT Thanh Toán" at bounding box center [1335, 510] width 208 height 26
click at [1369, 533] on div "Tại văn phòng" at bounding box center [1336, 543] width 228 height 27
click at [1392, 595] on span "[PERSON_NAME] và In" at bounding box center [1373, 591] width 120 height 19
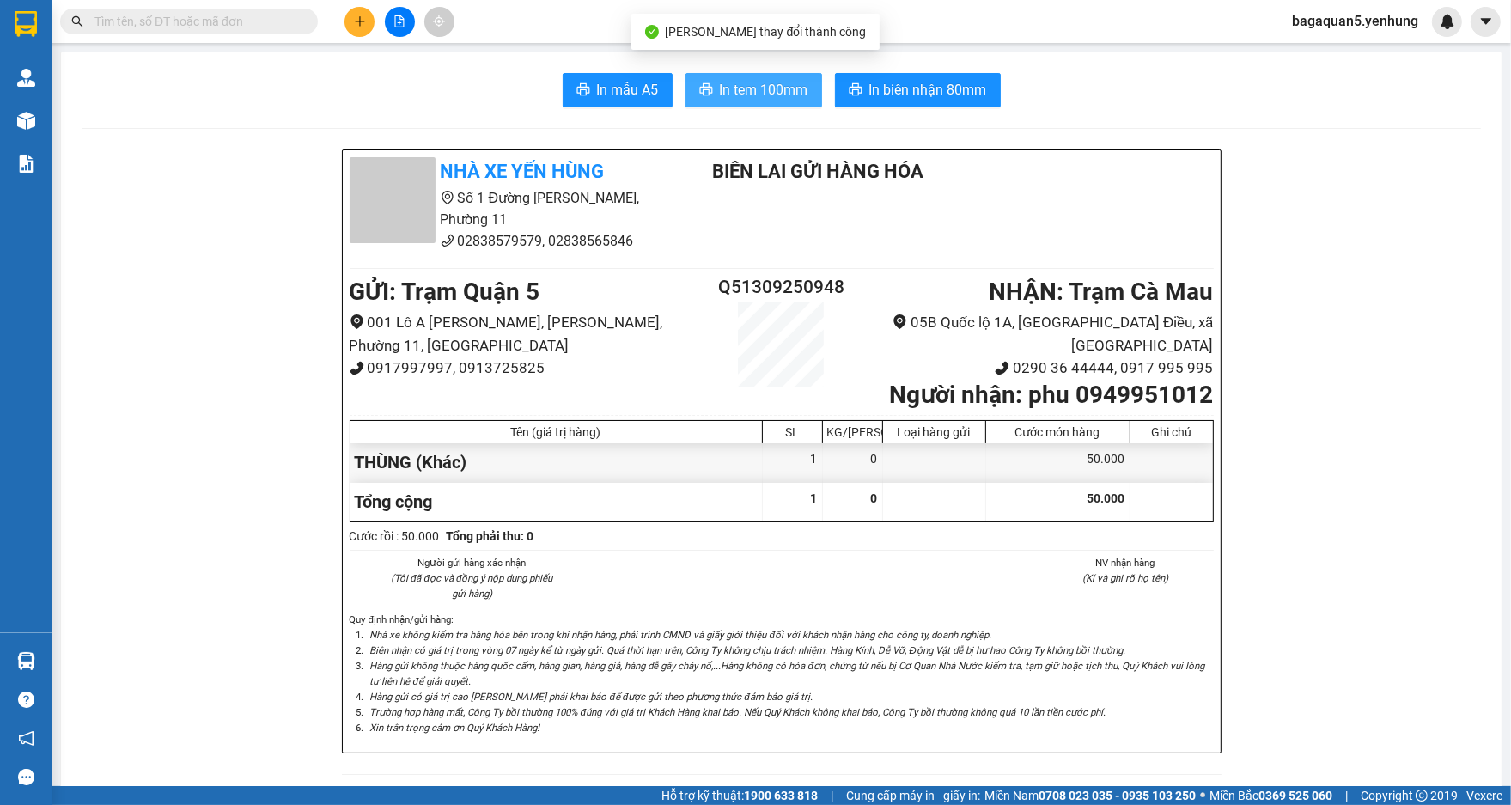
click at [685, 76] on button "In tem 100mm" at bounding box center [753, 90] width 137 height 34
